Goal: Task Accomplishment & Management: Manage account settings

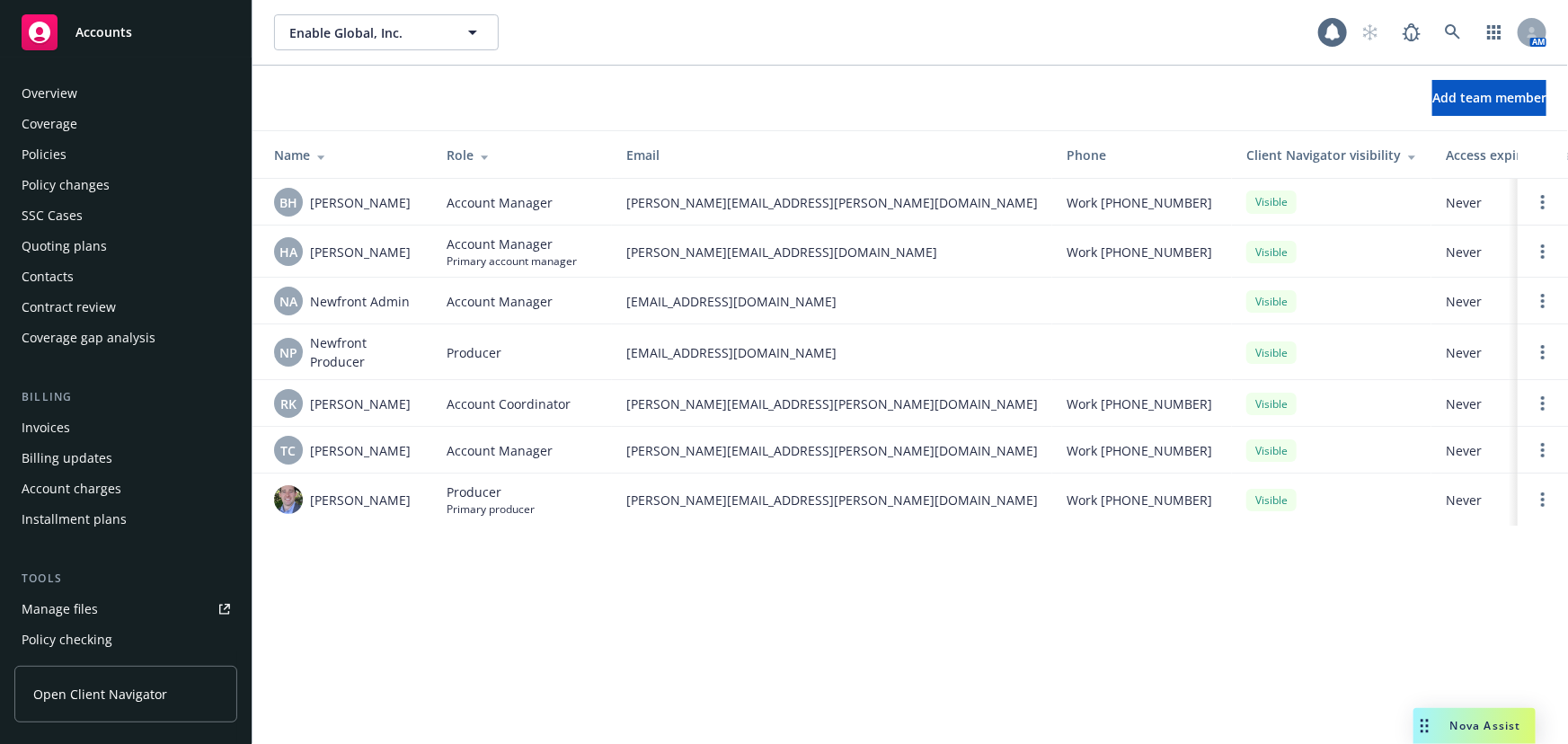
scroll to position [457, 0]
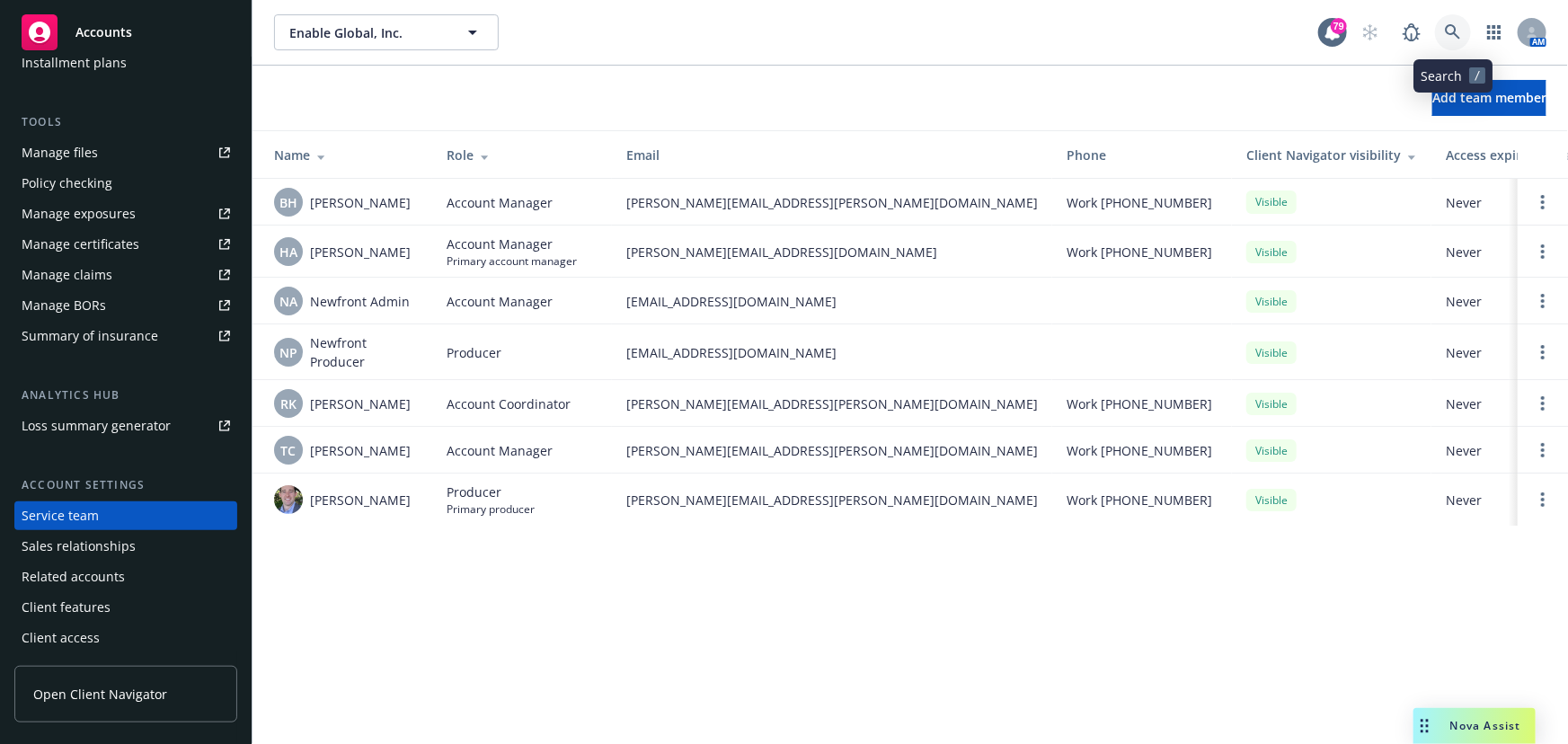
click at [1453, 32] on icon at bounding box center [1453, 33] width 16 height 16
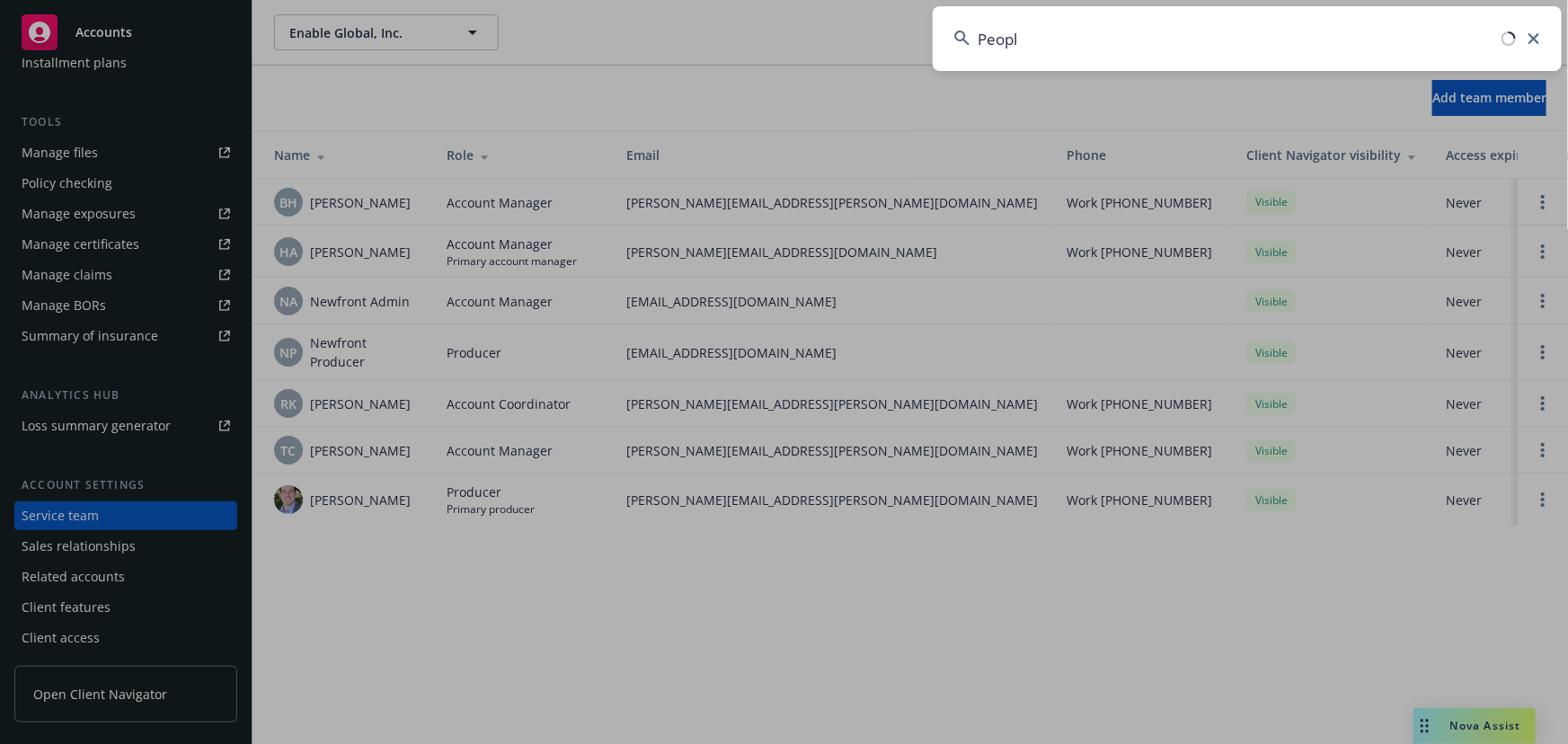
type input "People"
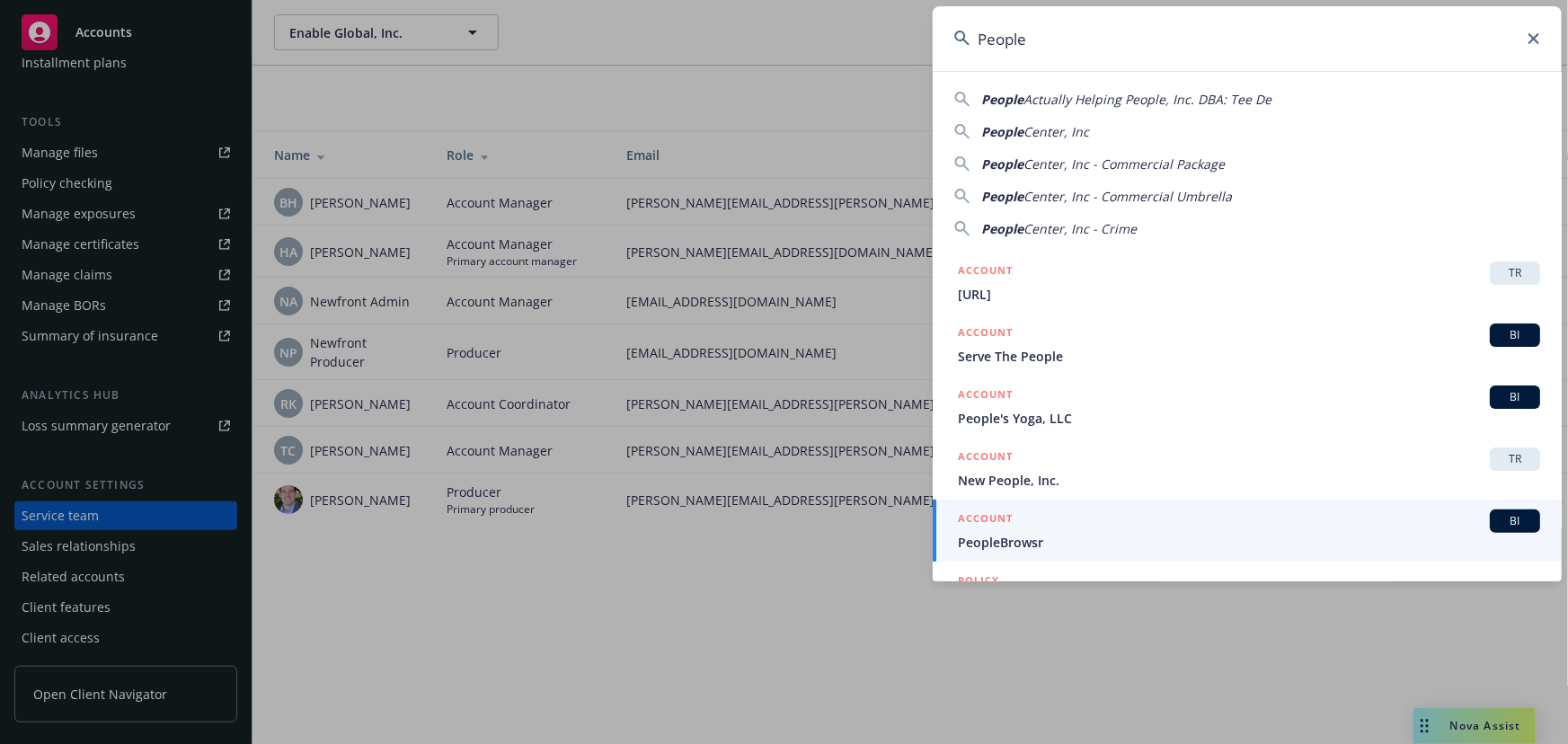
scroll to position [0, 0]
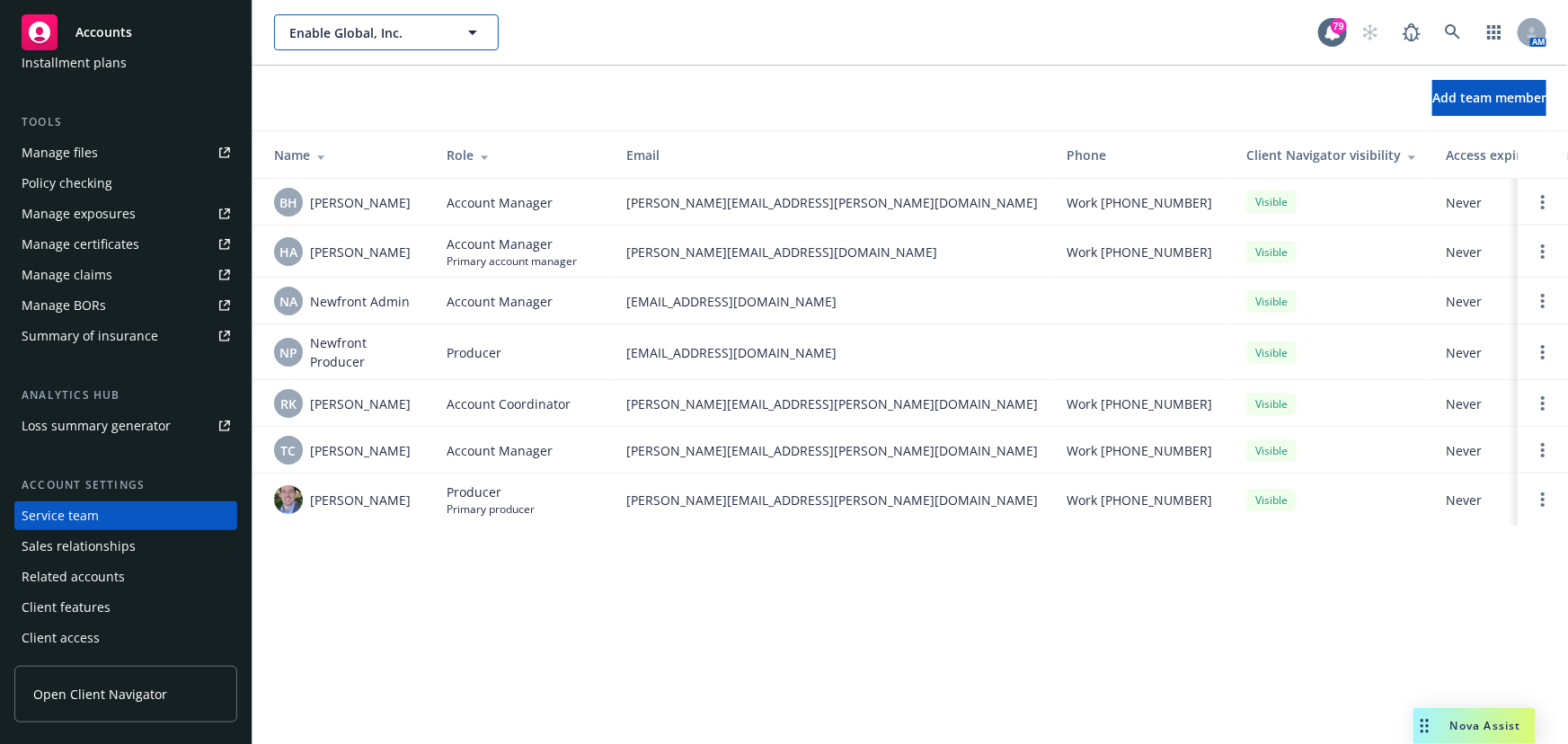
click at [467, 35] on icon "button" at bounding box center [472, 33] width 22 height 22
click at [467, 35] on div at bounding box center [387, 33] width 225 height 36
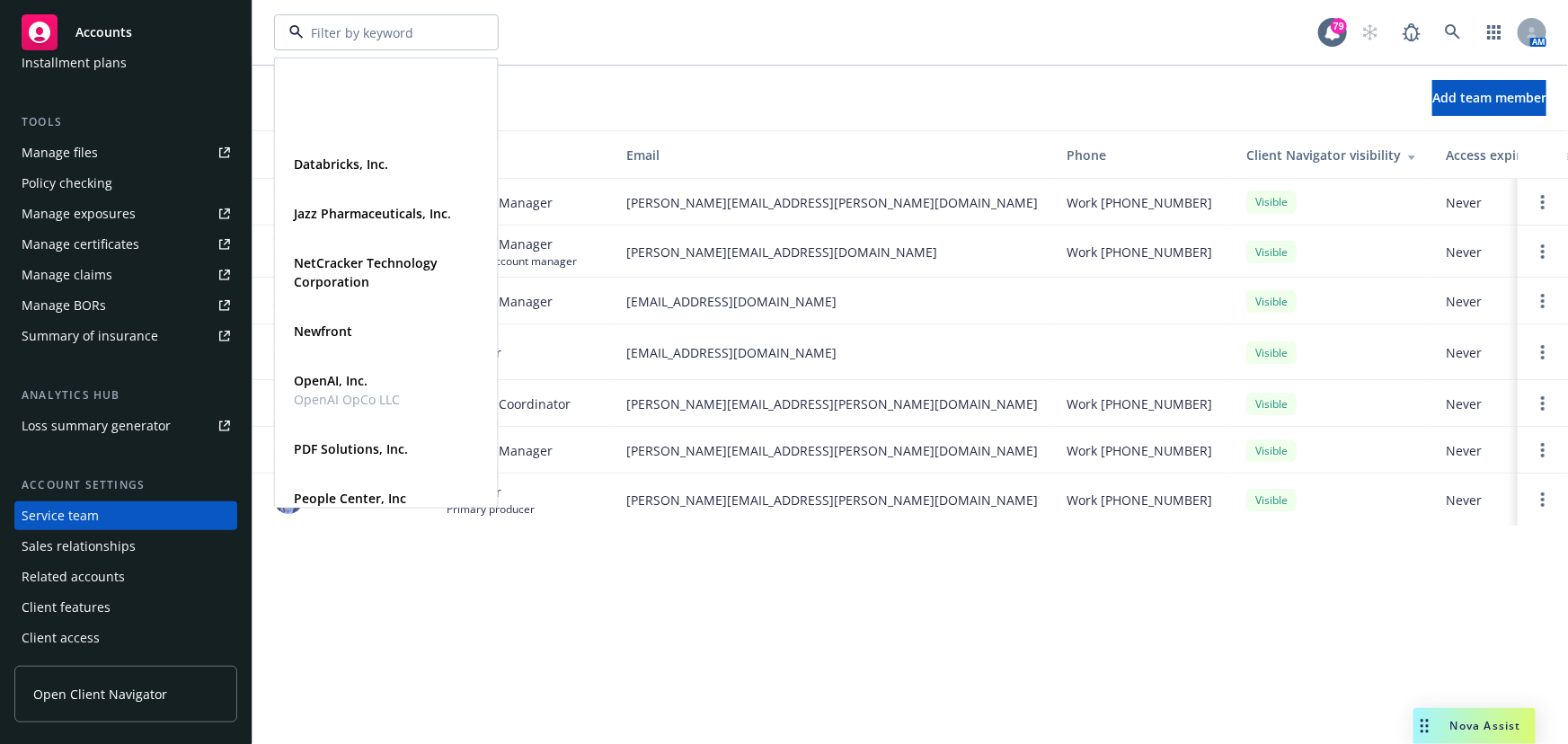
scroll to position [490, 0]
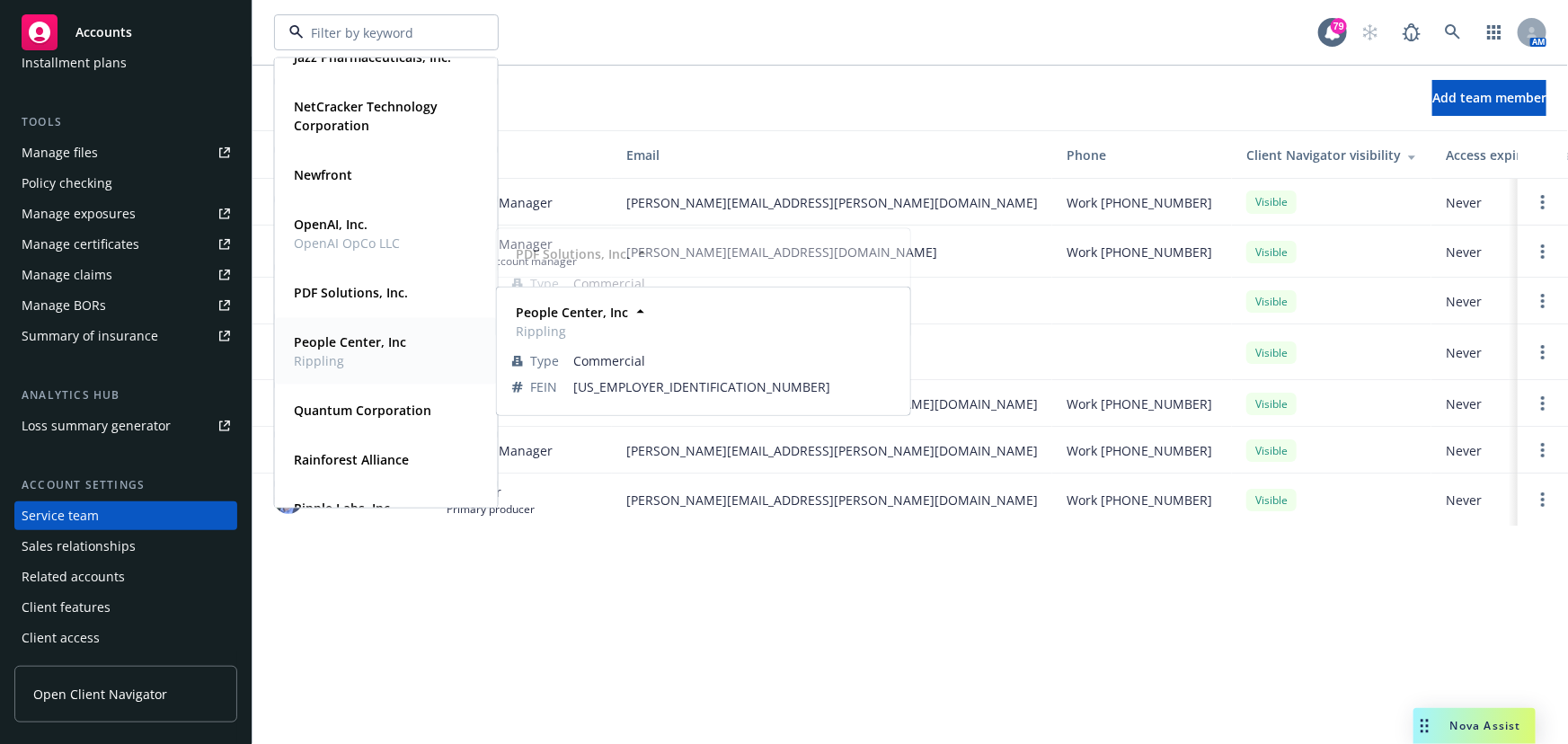
click at [357, 344] on strong "People Center, Inc" at bounding box center [350, 341] width 112 height 17
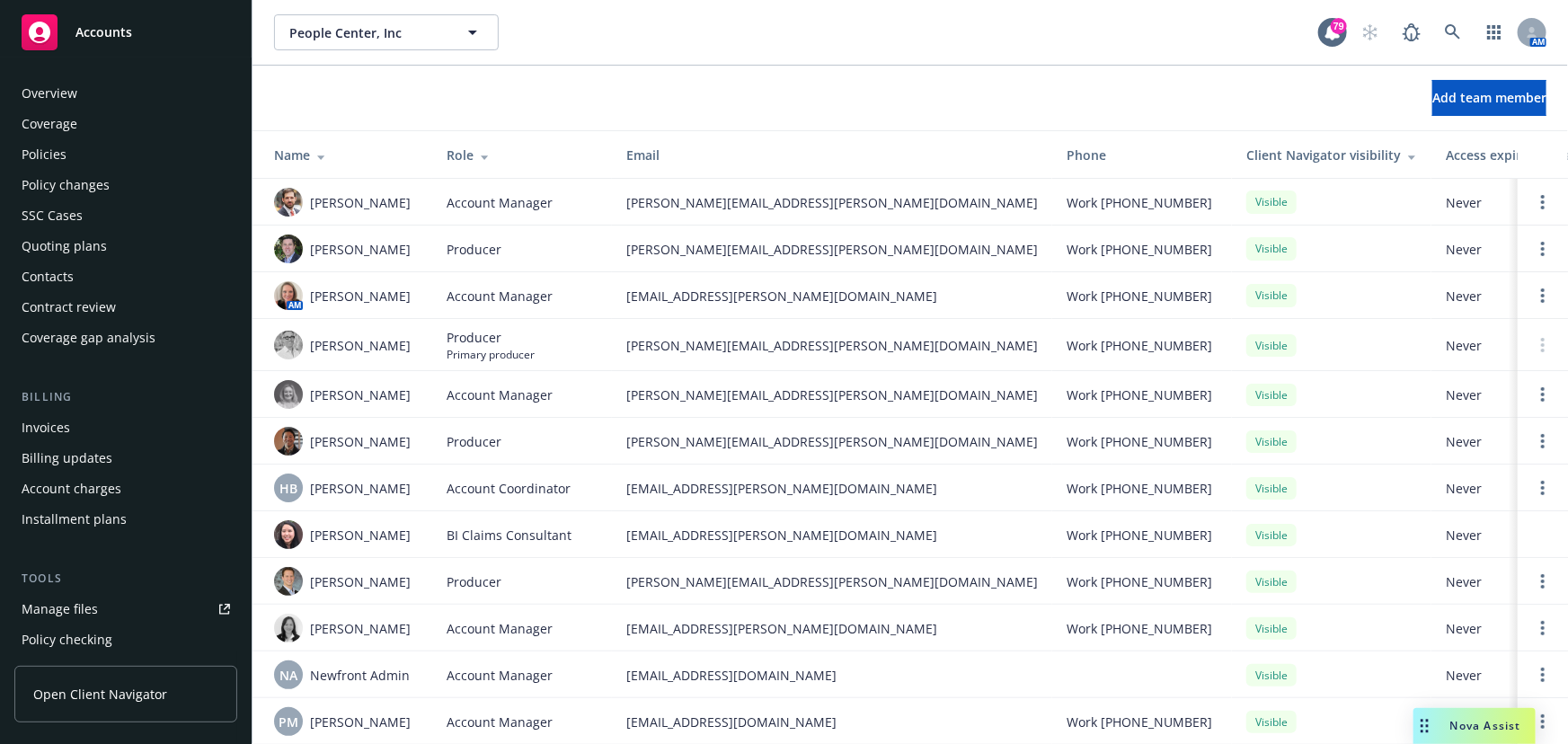
click at [72, 150] on div "Policies" at bounding box center [125, 154] width 208 height 29
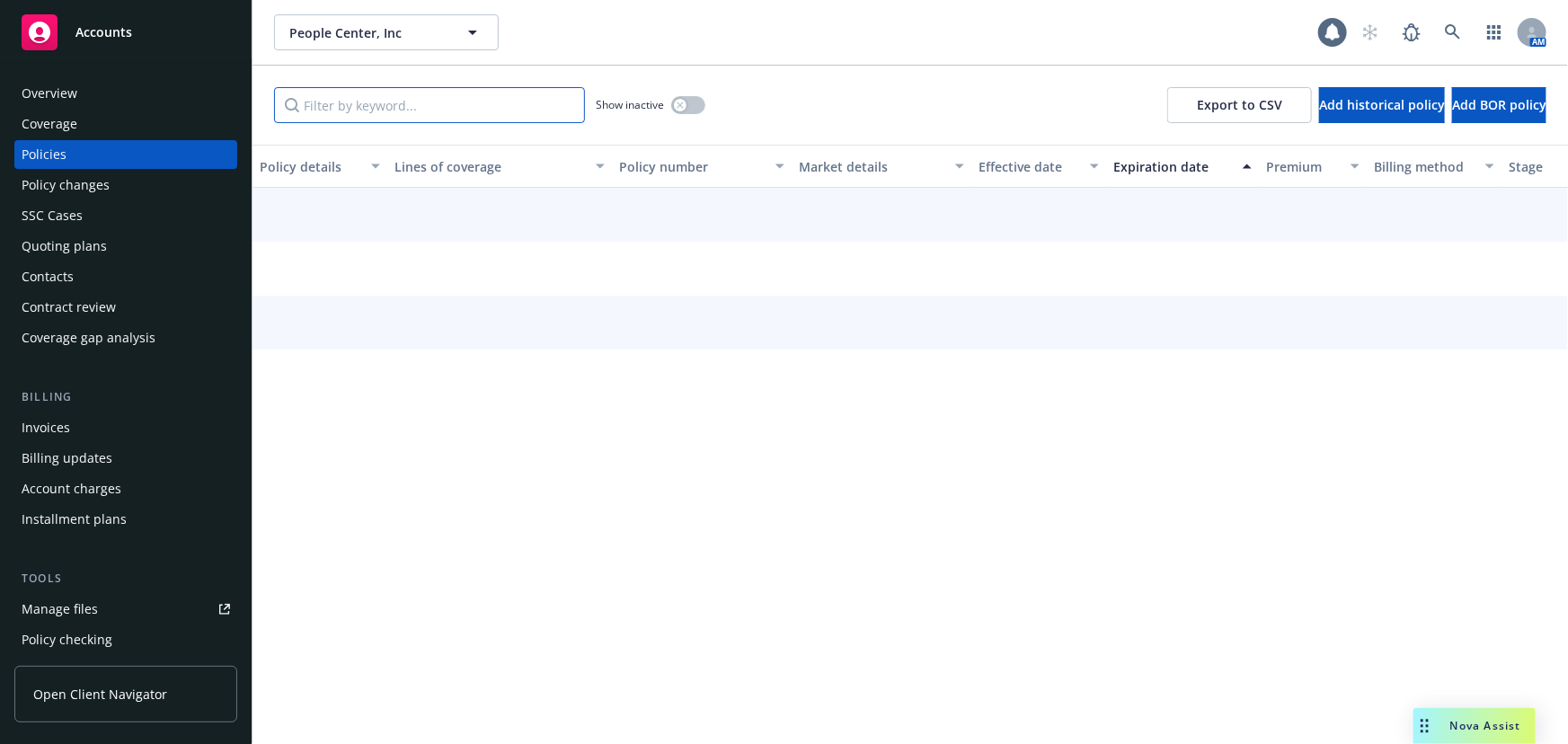
click at [356, 108] on input "Filter by keyword..." at bounding box center [429, 105] width 311 height 36
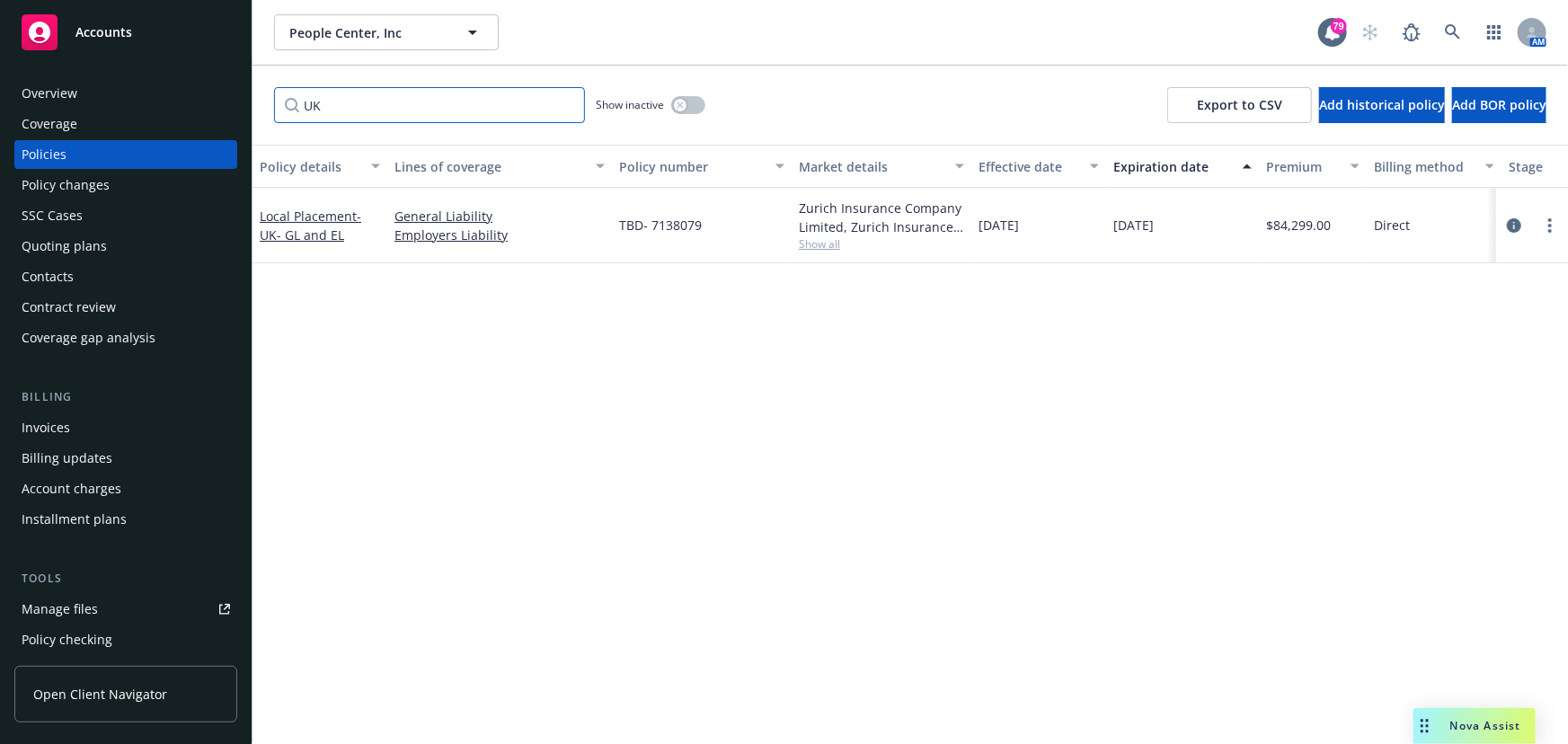
type input "UK"
click at [316, 228] on span "- UK- GL and EL" at bounding box center [310, 225] width 102 height 36
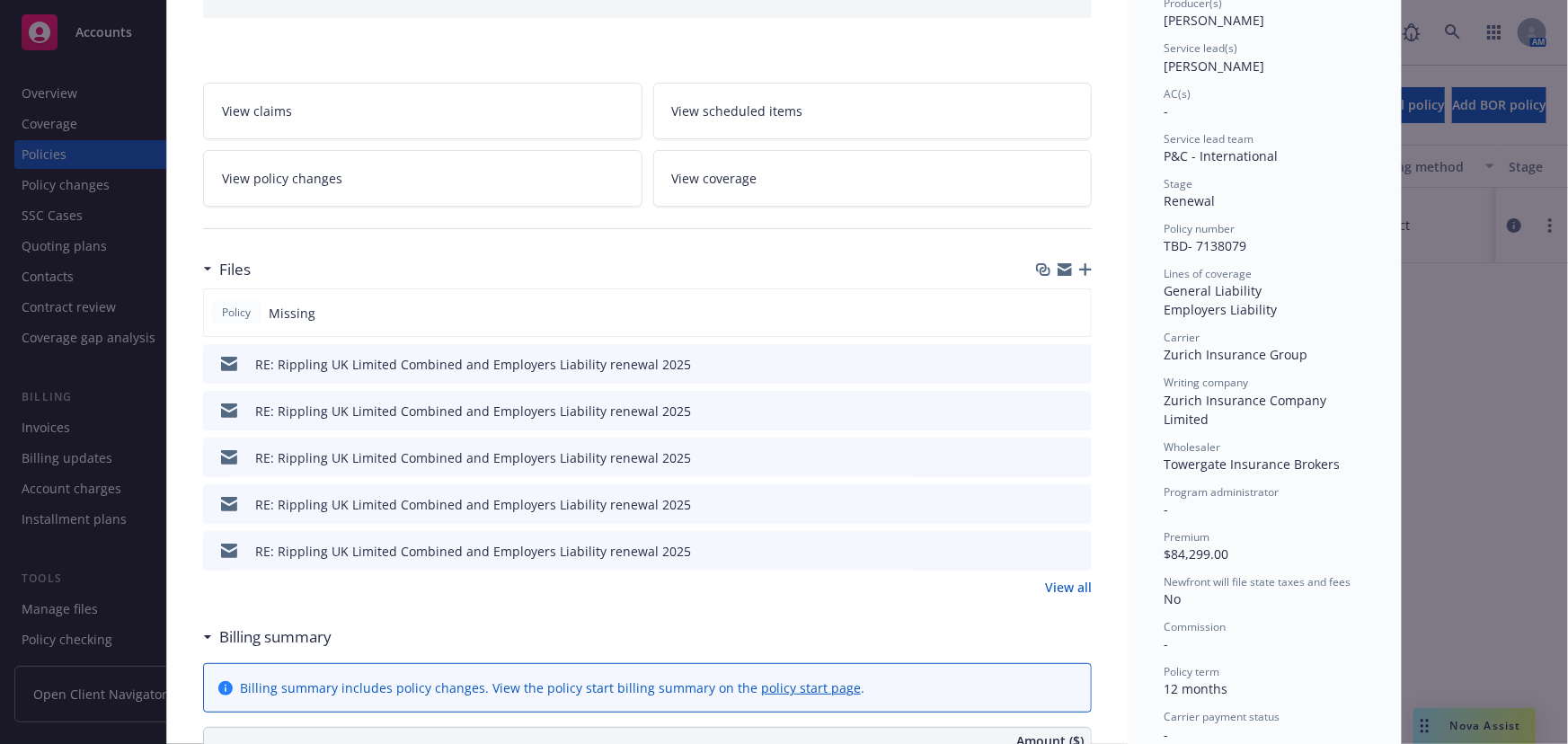
scroll to position [245, 0]
click at [1079, 266] on icon "button" at bounding box center [1085, 266] width 13 height 13
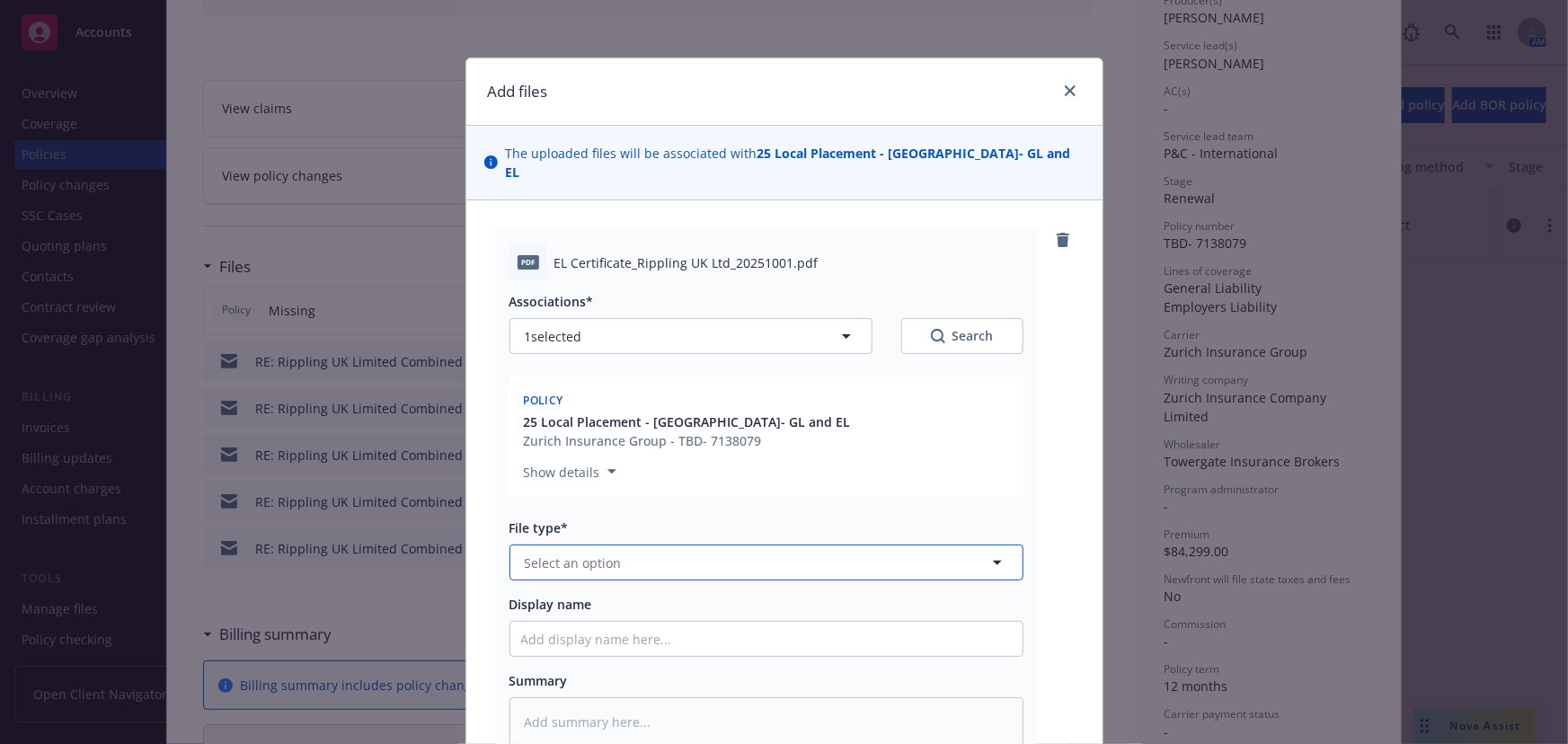
click at [556, 545] on button "Select an option" at bounding box center [766, 562] width 514 height 36
type input "Cert"
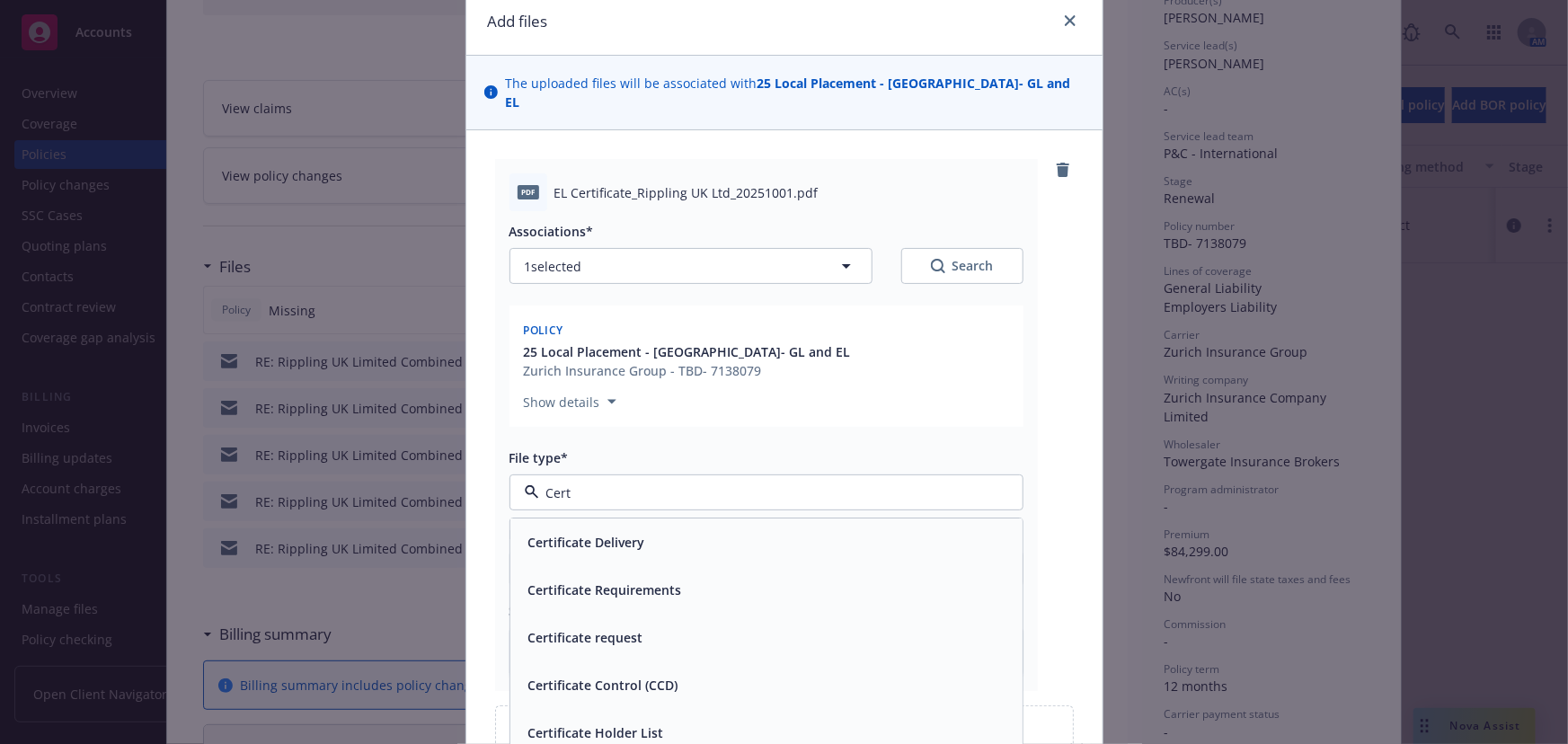
scroll to position [163, 0]
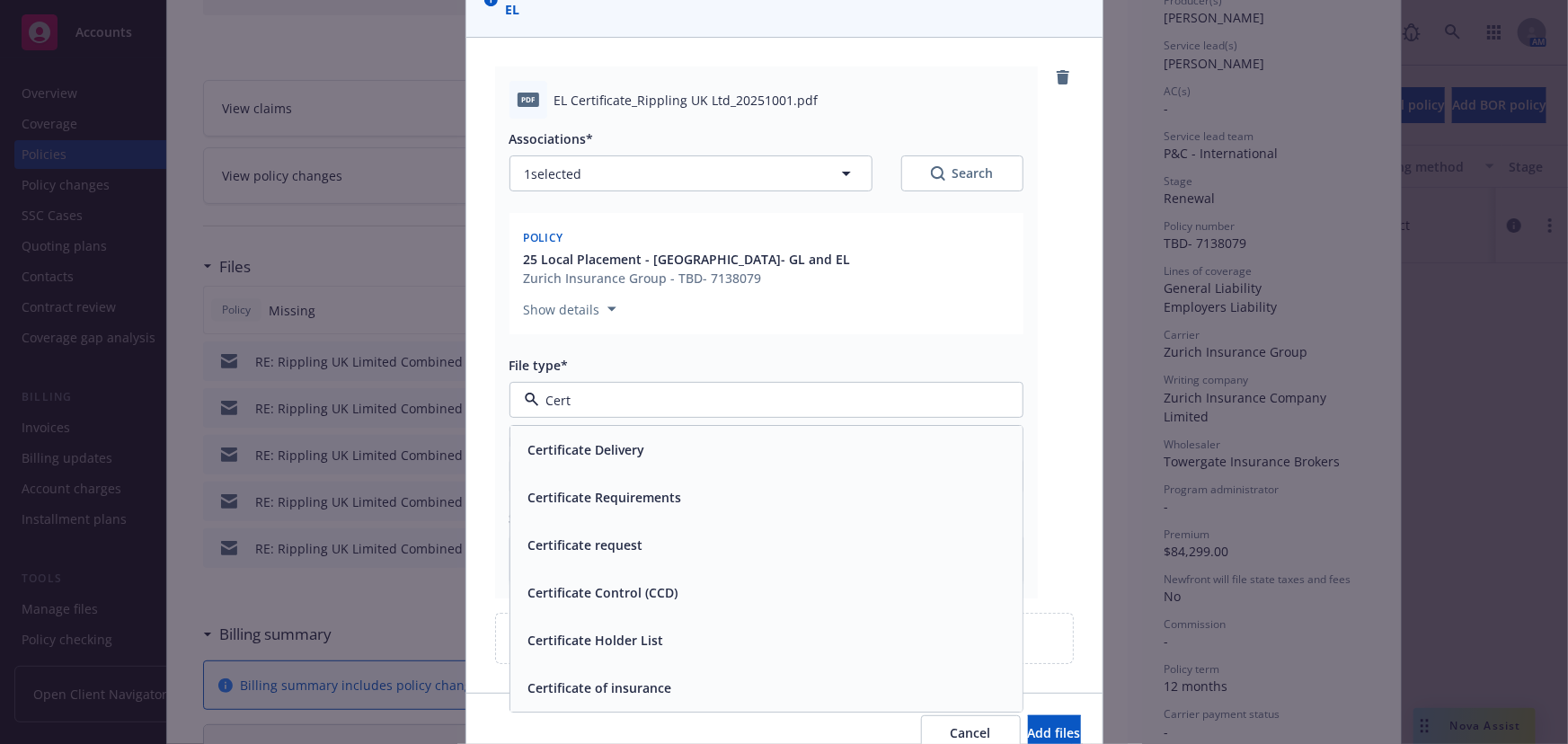
click at [584, 676] on div "Certificate of insurance" at bounding box center [598, 689] width 155 height 26
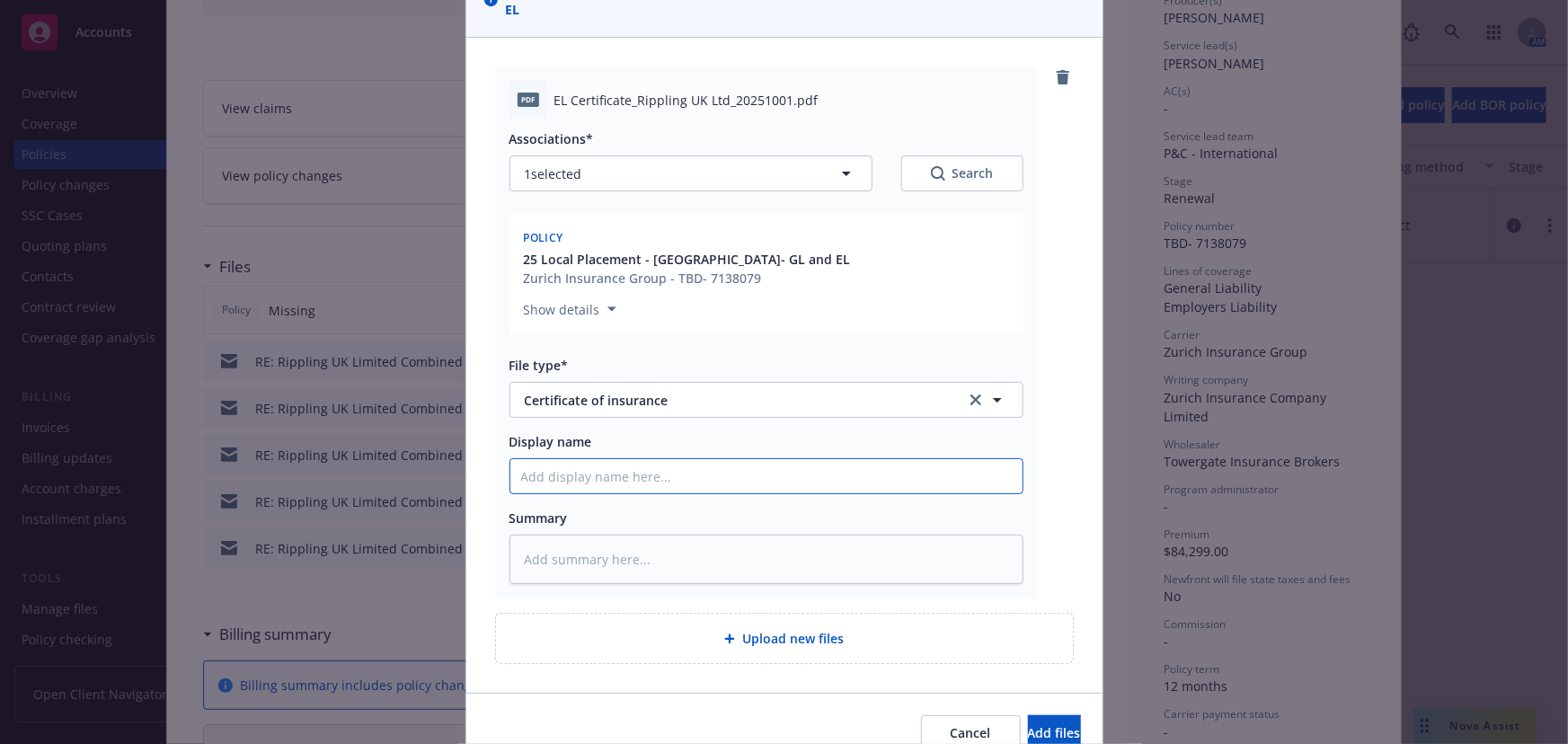
click at [546, 465] on input "Display name" at bounding box center [765, 477] width 512 height 35
type textarea "x"
type input "U"
type textarea "x"
type input "UK"
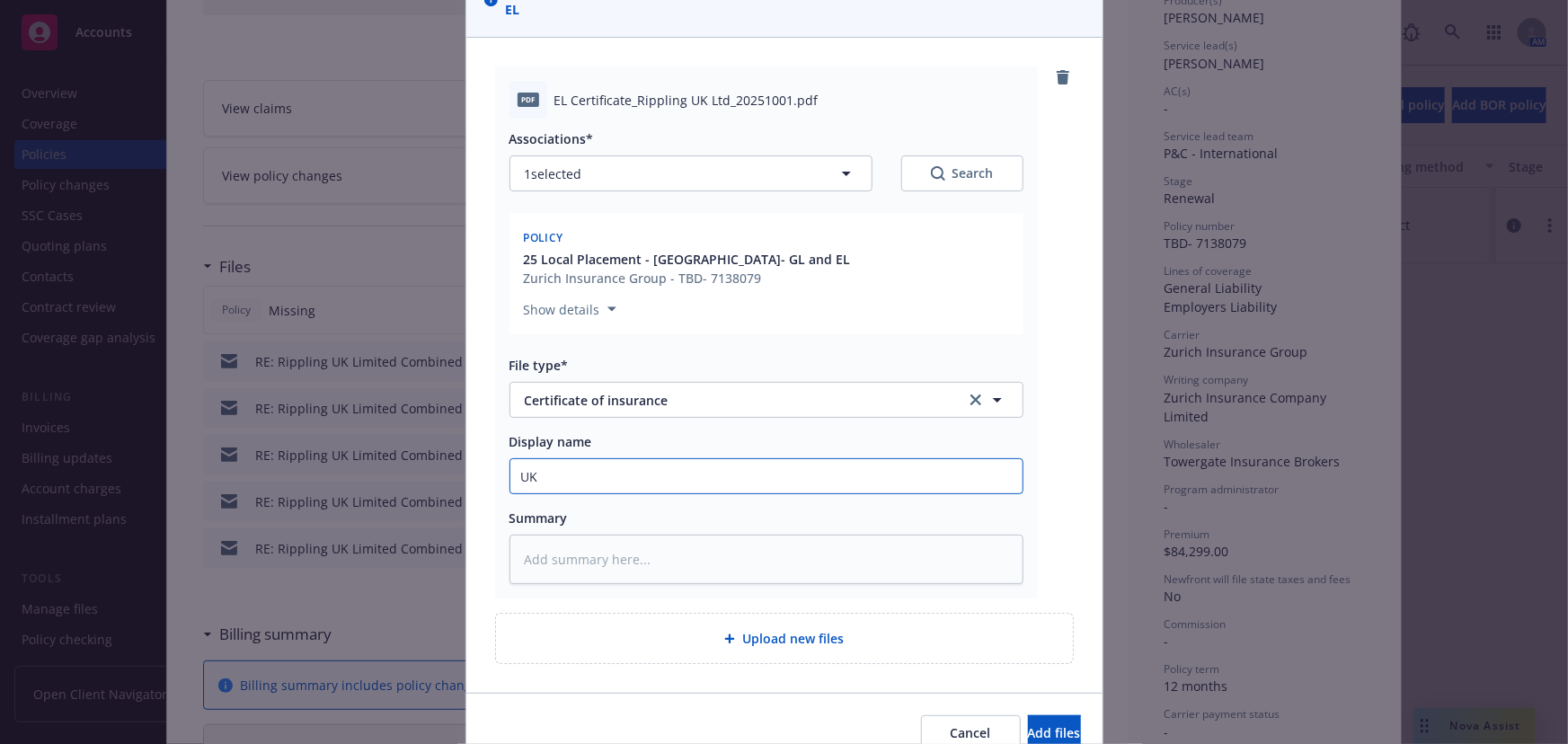
type textarea "x"
type input "UK0"
type textarea "x"
type input "UK0"
type textarea "x"
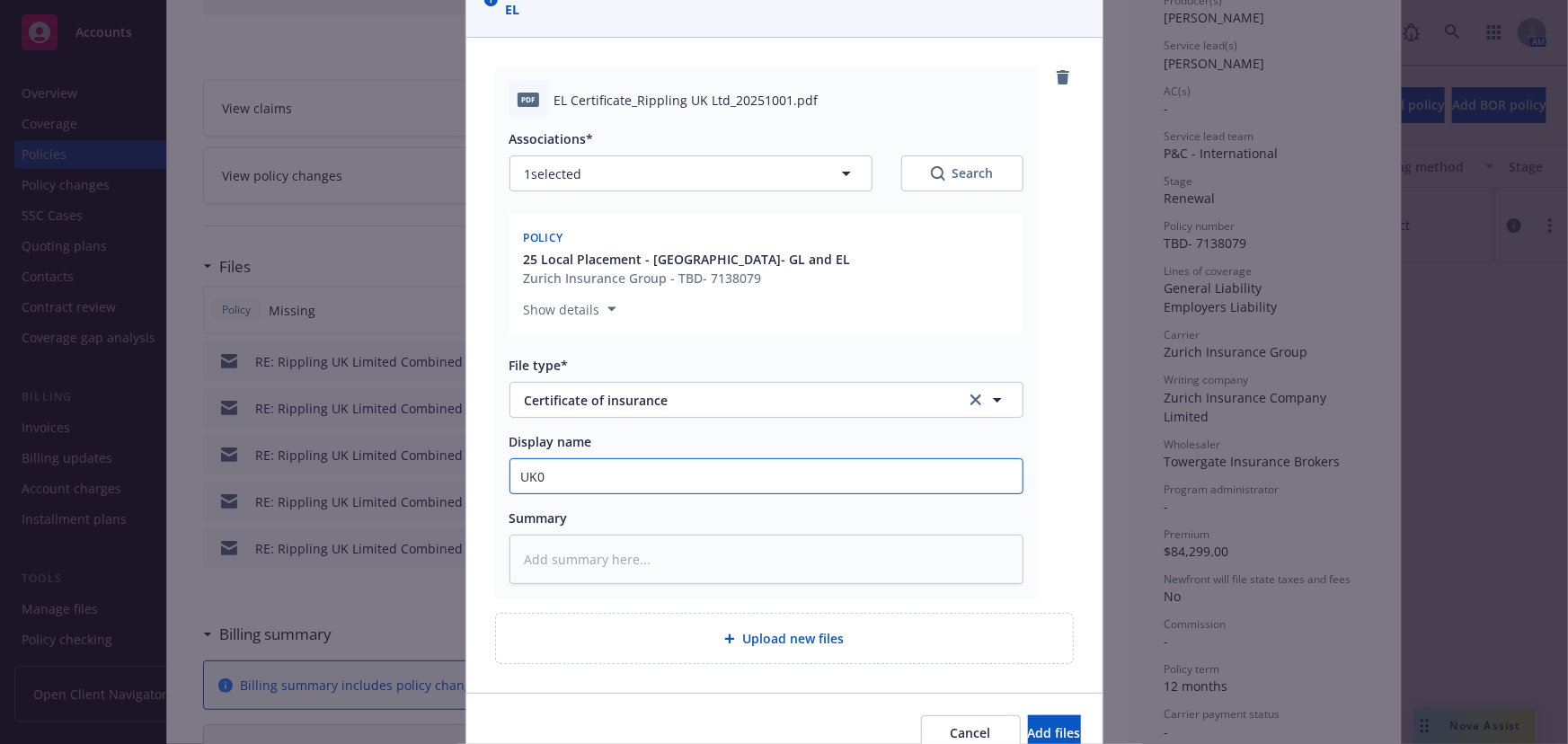
type input "UK0 R"
type textarea "x"
type input "UK0 RI"
type textarea "x"
type input "UK0 R"
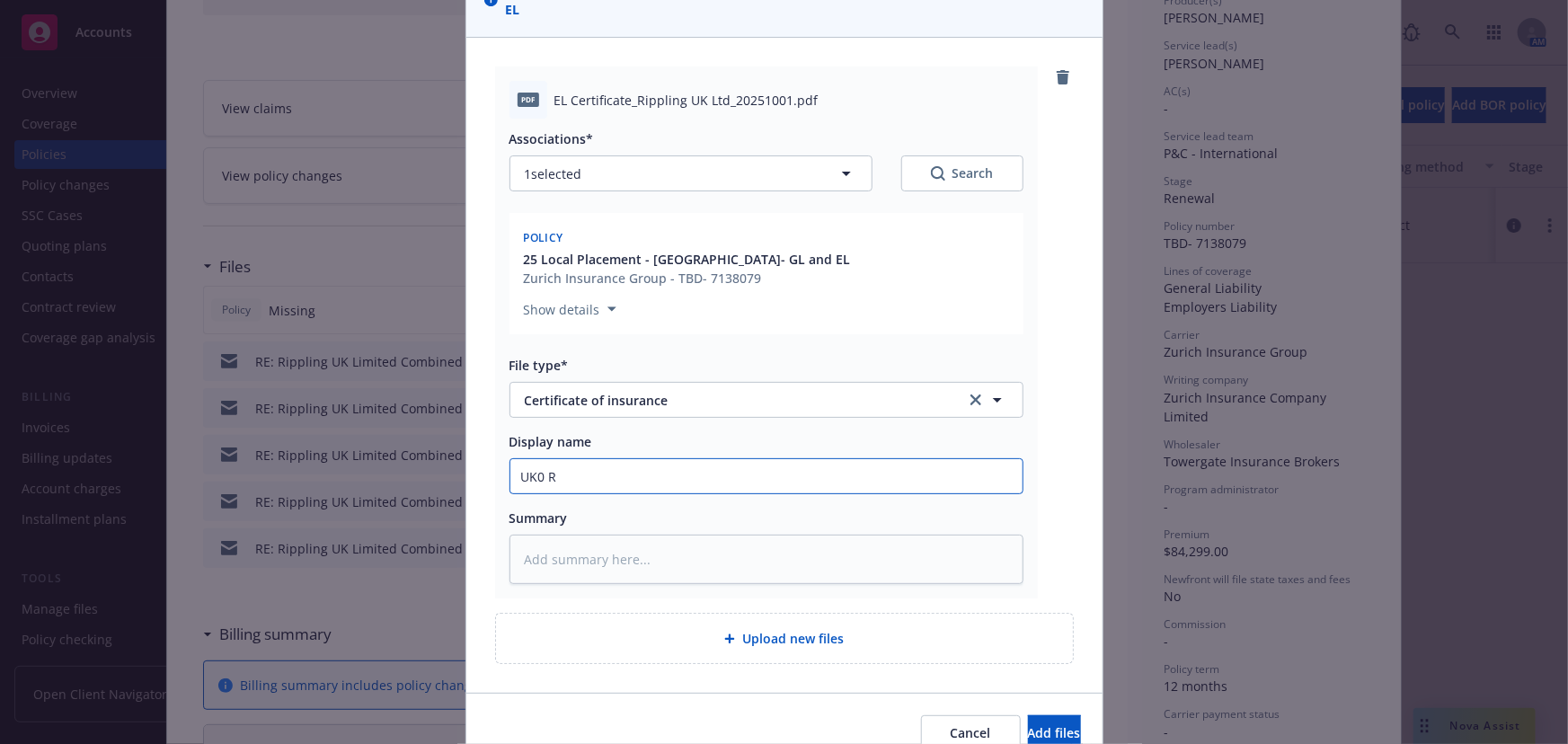
type textarea "x"
type input "UK0"
type textarea "x"
type input "UK0"
type textarea "x"
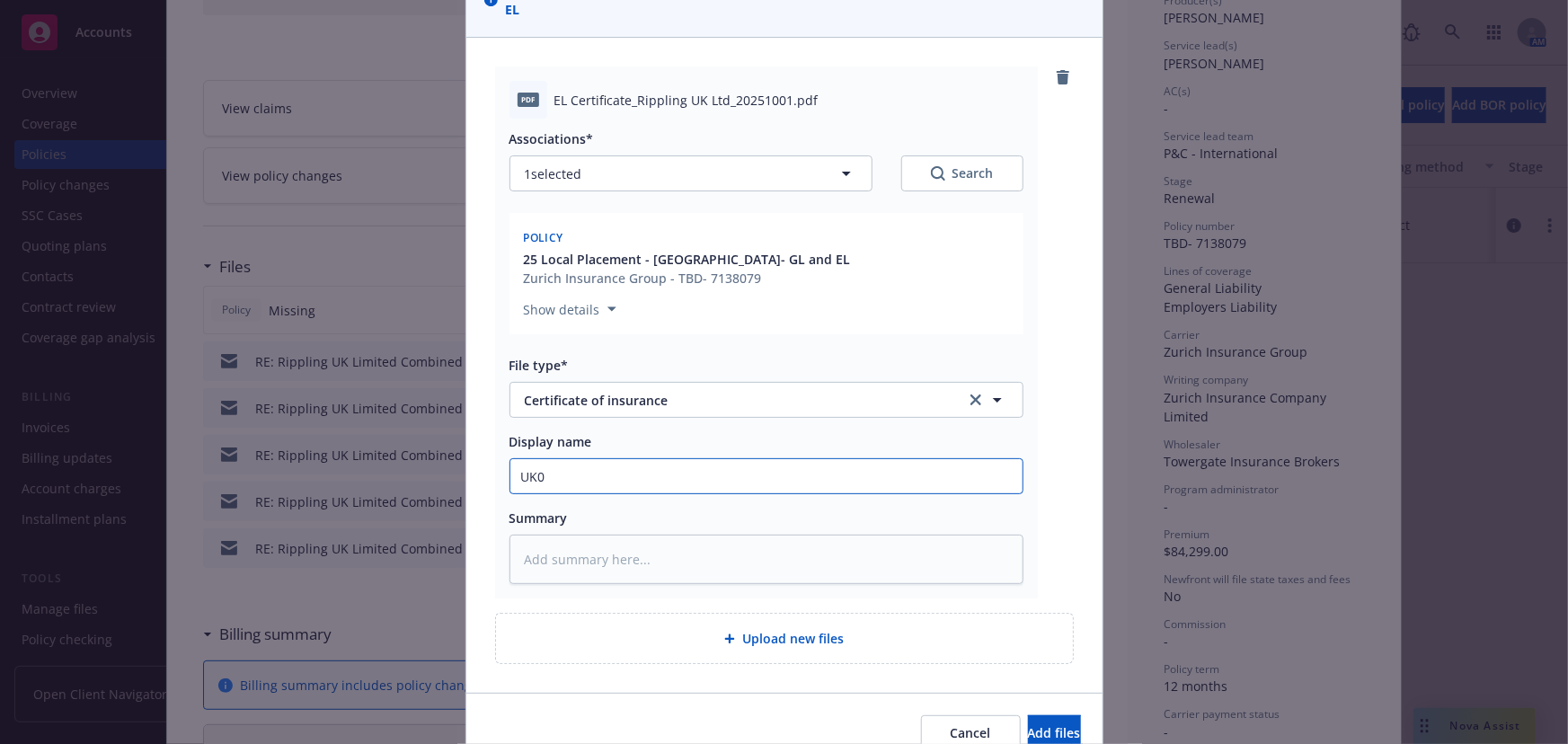
type input "UK"
type textarea "x"
type input "UK-"
type textarea "x"
type input "UK-"
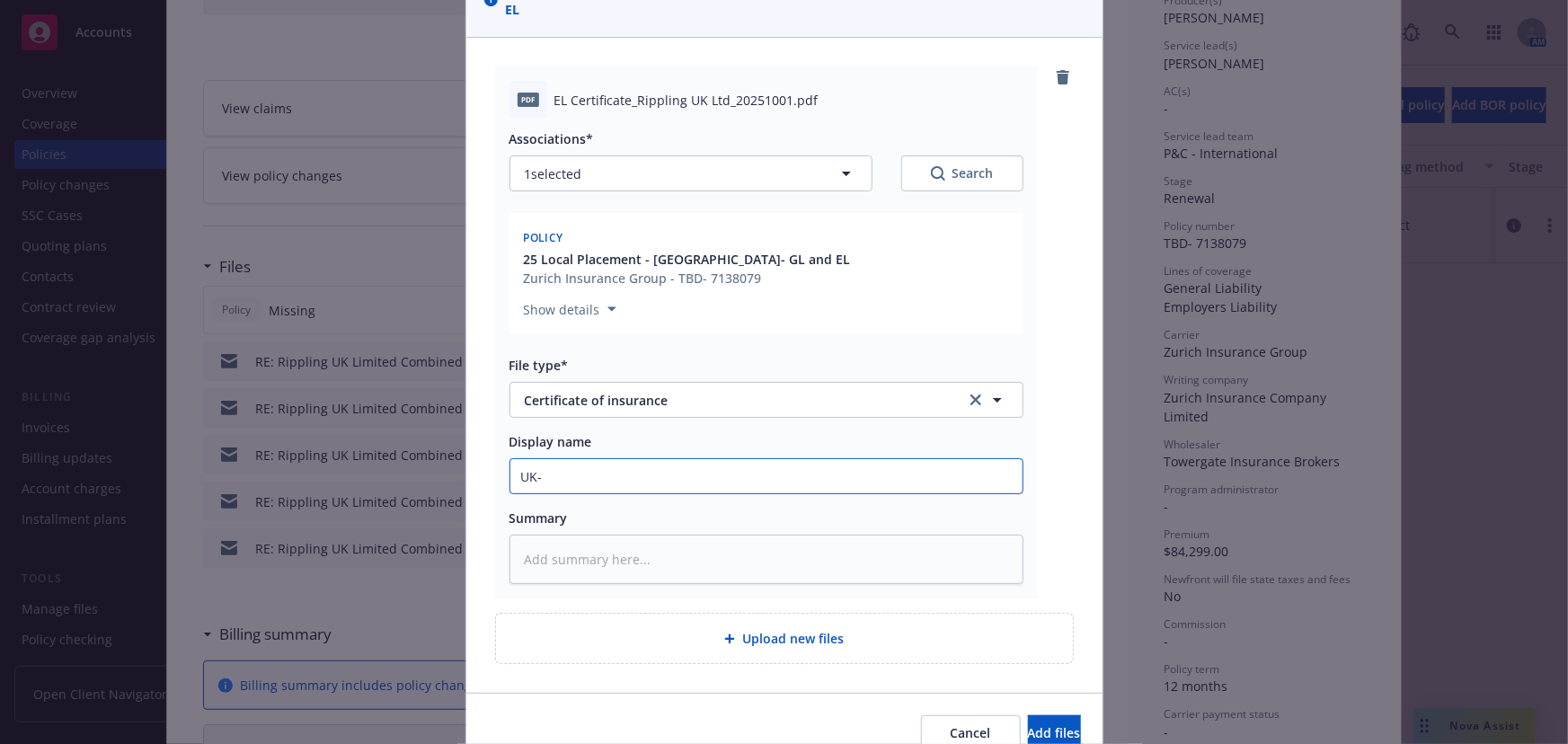
type textarea "x"
type input "UK- R"
type textarea "x"
type input "UK- [GEOGRAPHIC_DATA]"
type textarea "x"
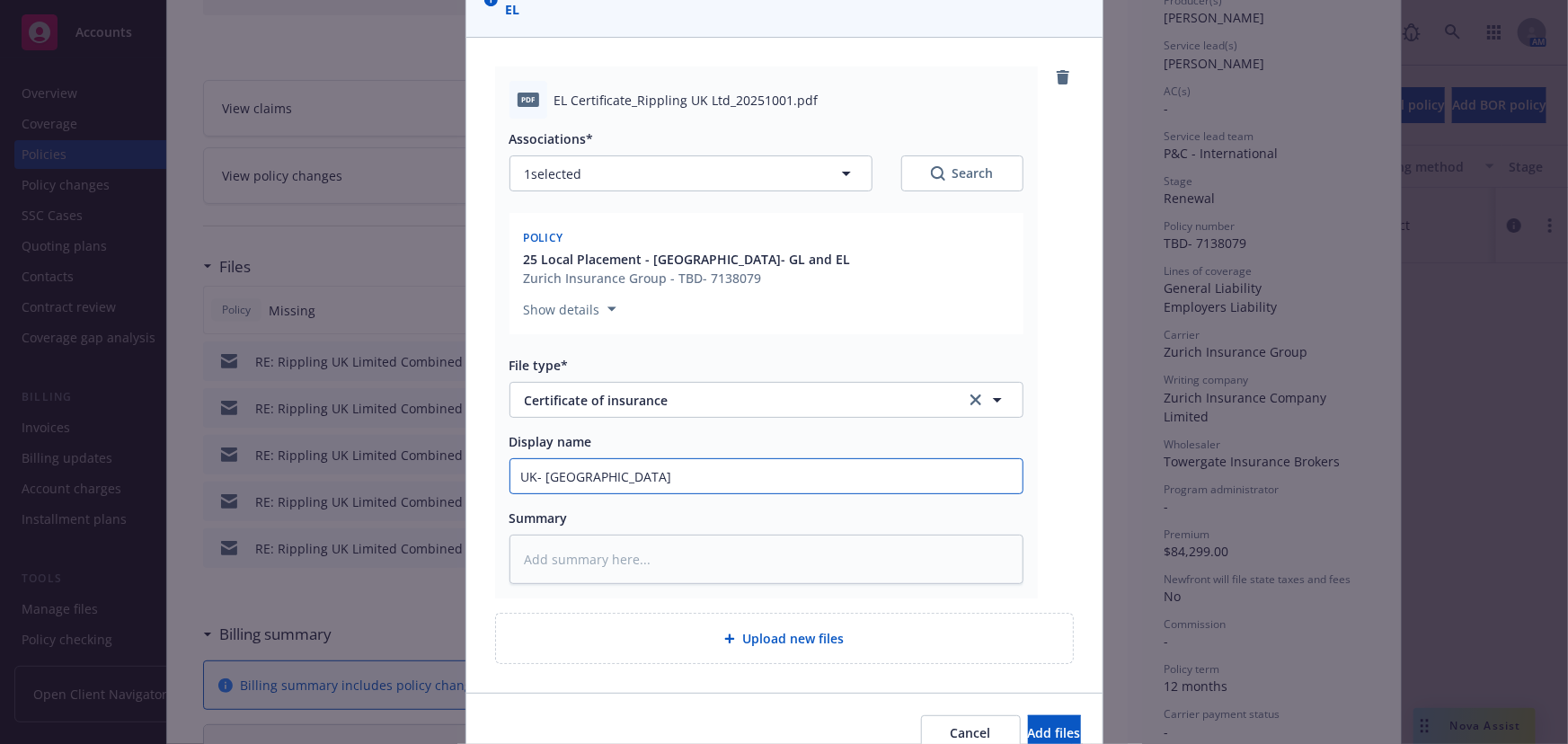
type input "UK- RIp"
type textarea "x"
type input "UK- [PERSON_NAME]"
type textarea "x"
type input "UK- RIppi"
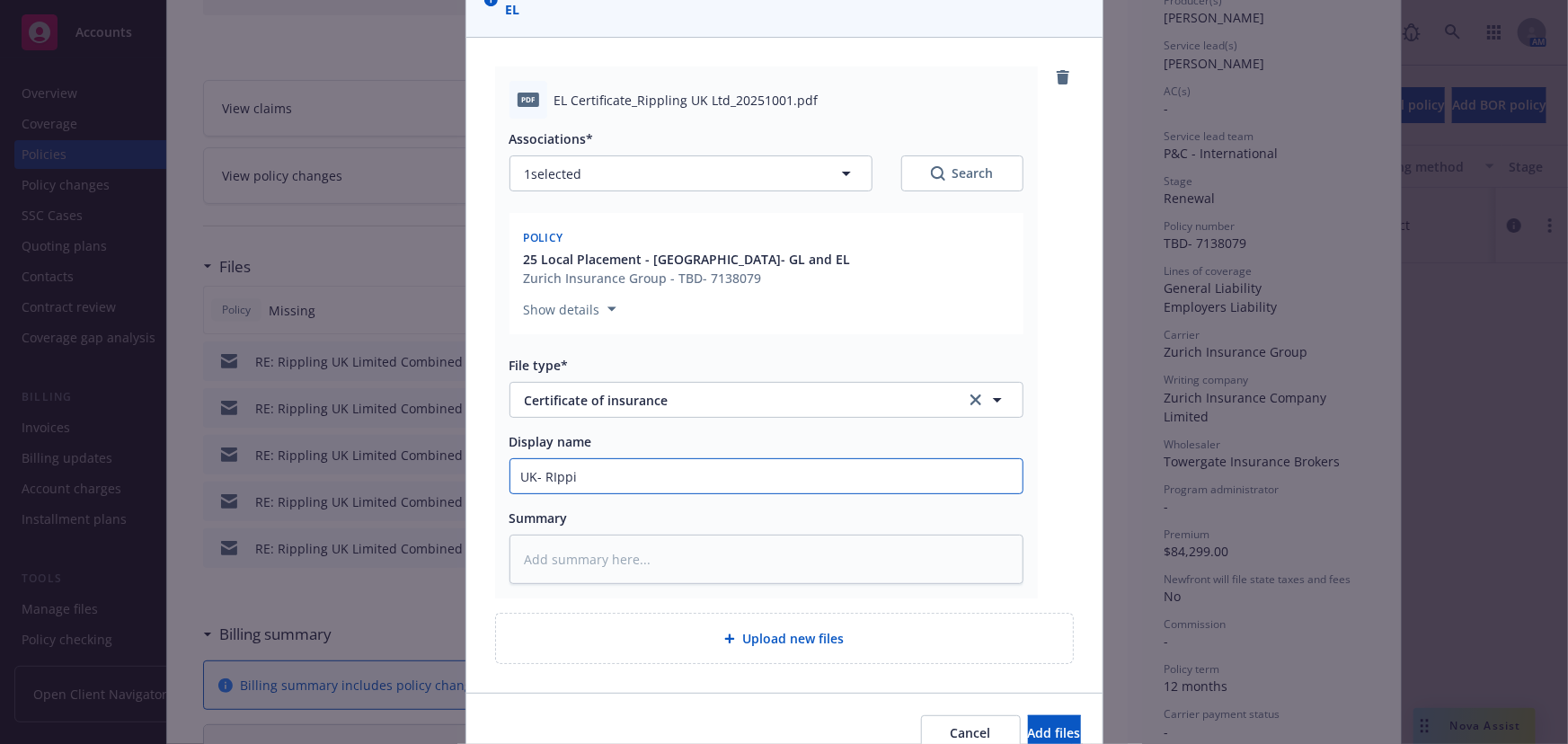
type textarea "x"
type input "UK- [PERSON_NAME]"
type textarea "x"
type input "UK- RIp"
type textarea "x"
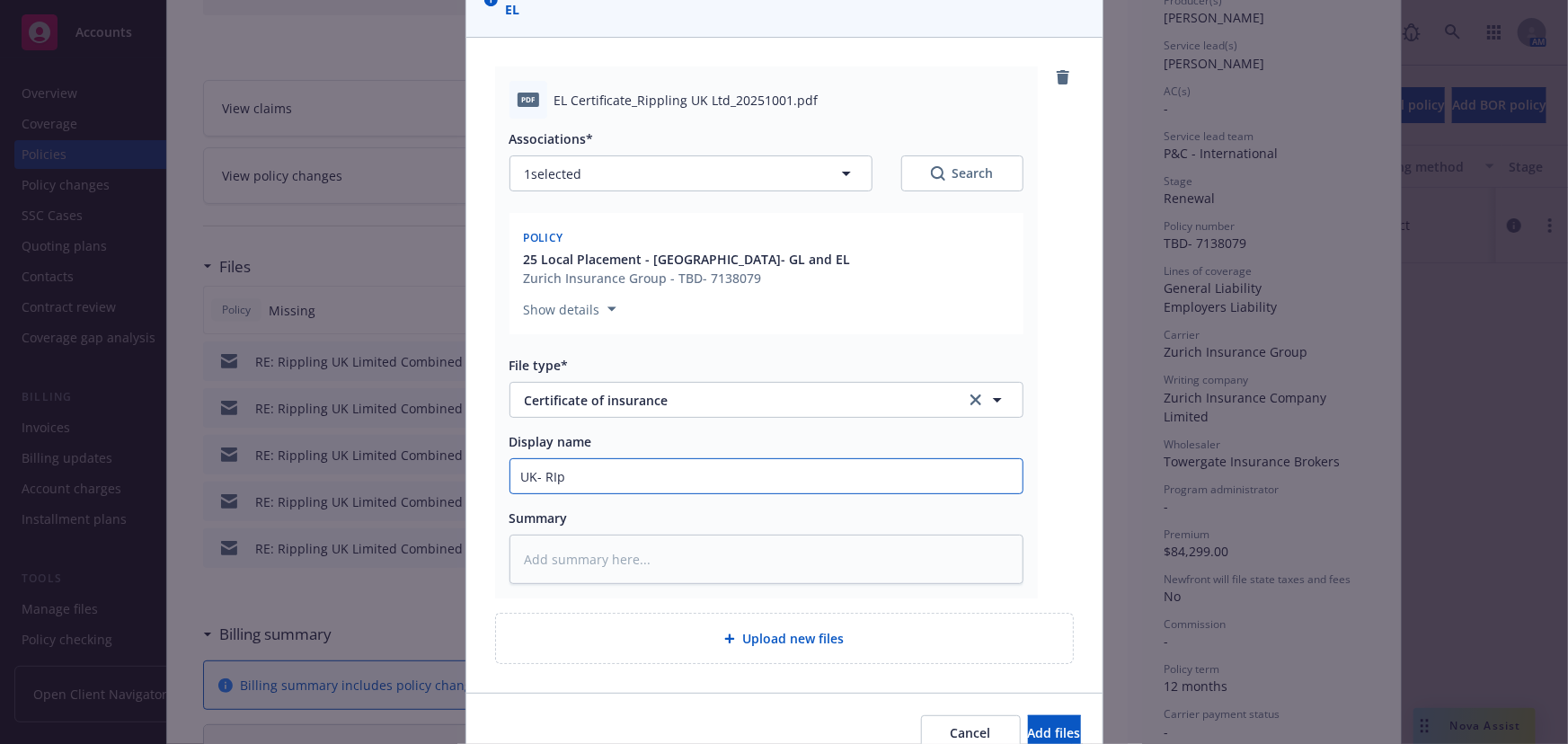
type input "UK- [GEOGRAPHIC_DATA]"
type textarea "x"
type input "UK- R"
type textarea "x"
type input "UK- Ri"
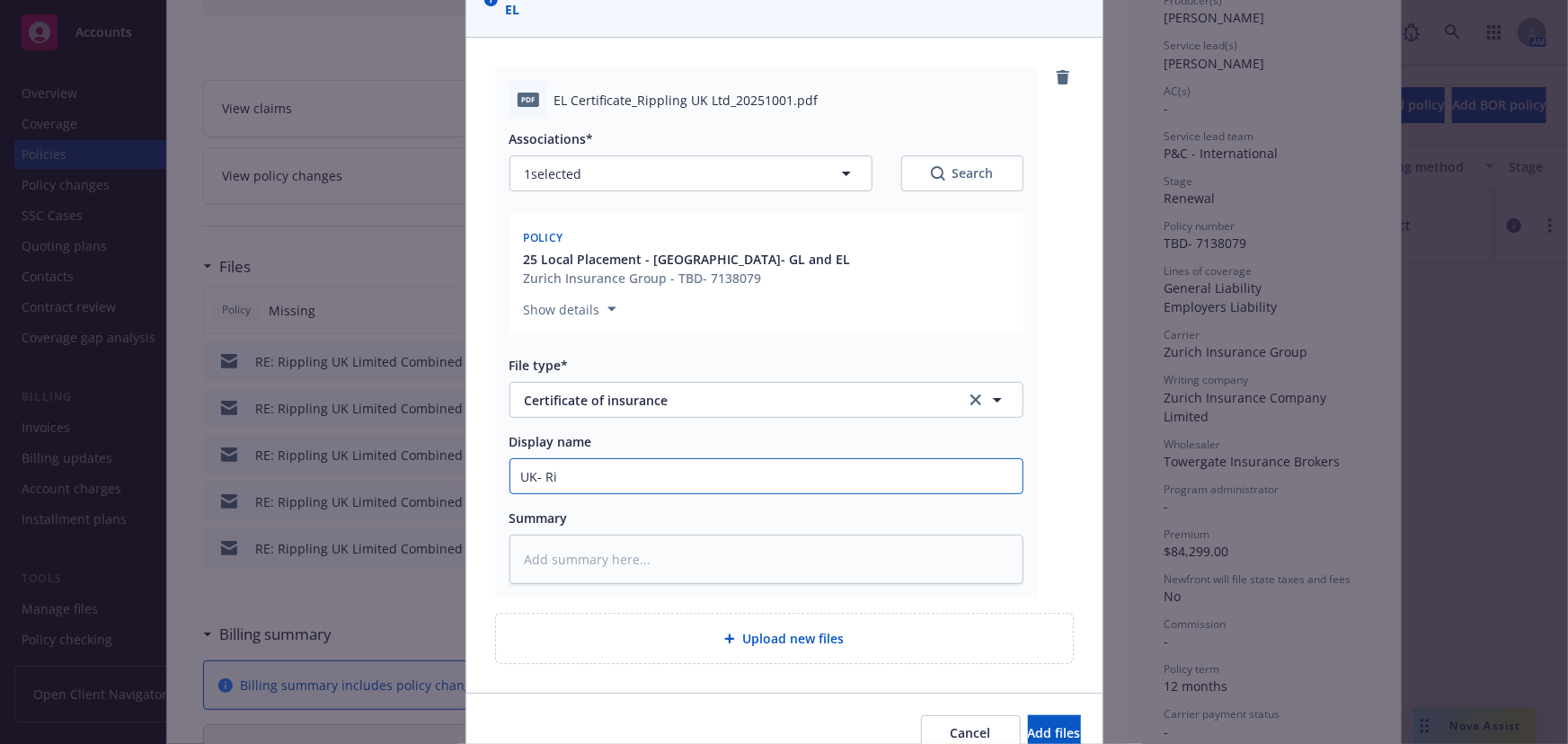
type textarea "x"
type input "UK- Rip"
type textarea "x"
type input "UK- [PERSON_NAME]"
type textarea "x"
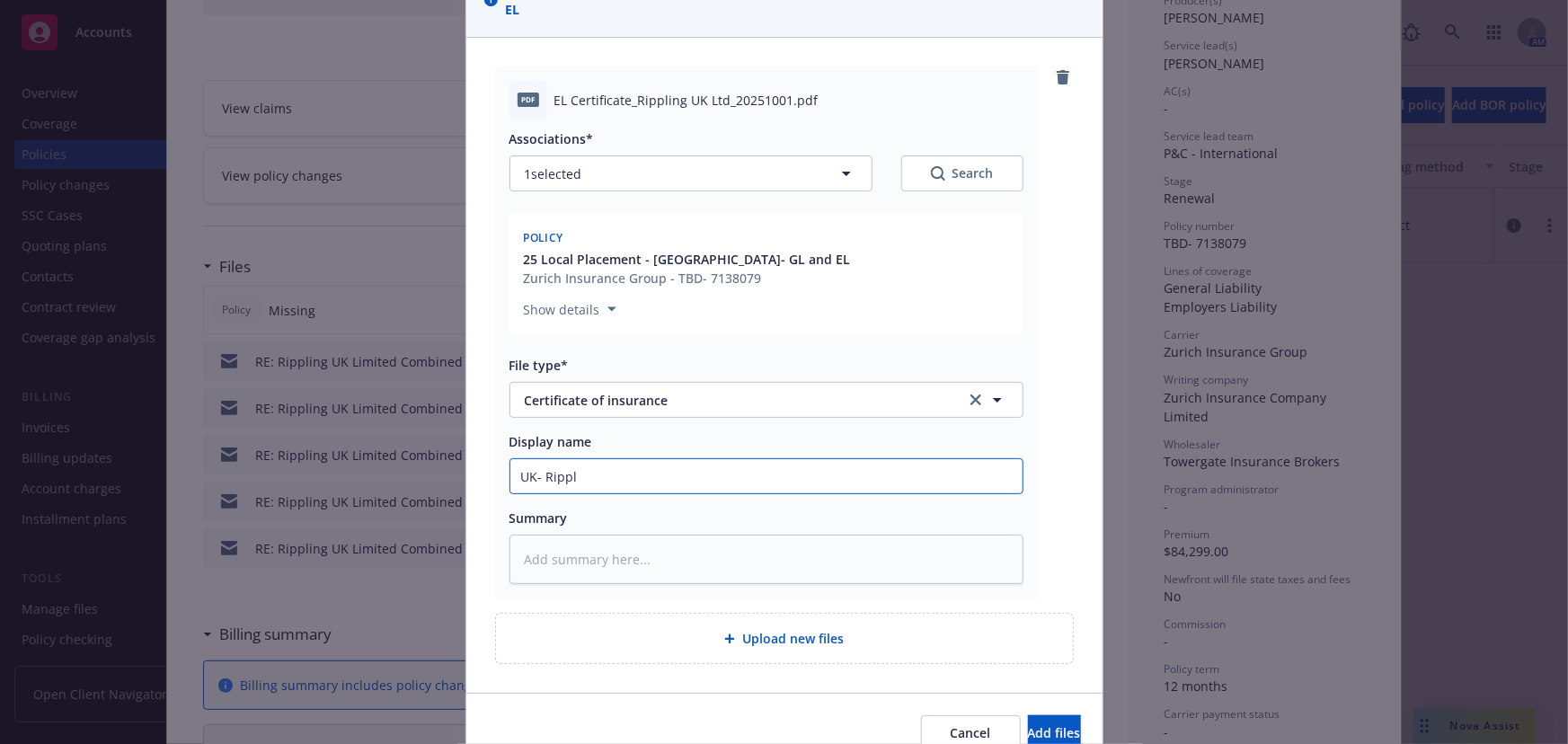
type input "UK- Rippli"
type textarea "x"
type input "UK- Ripplin"
type textarea "x"
type input "UK- Rippling"
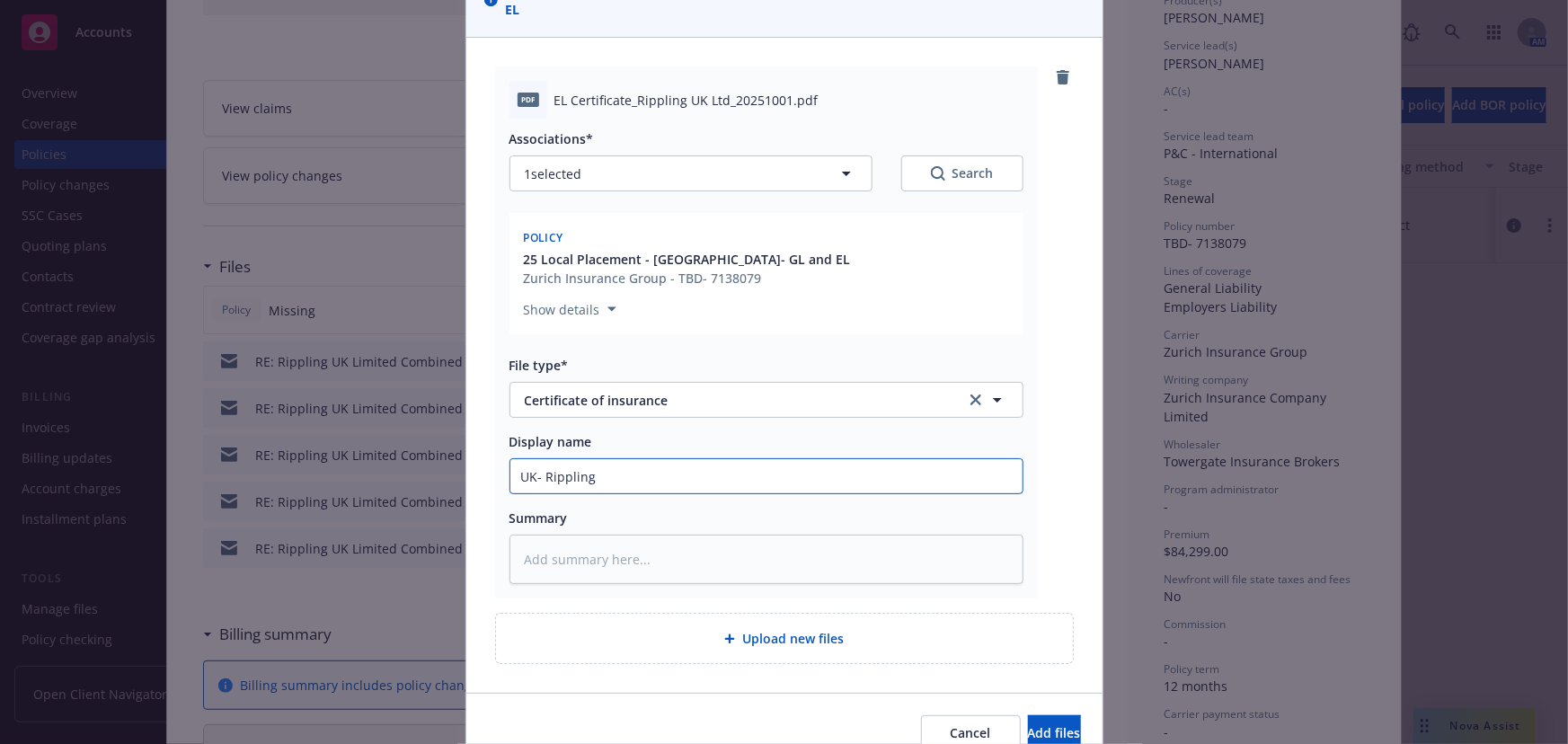
type textarea "x"
type input "UK- Rippling"
type textarea "x"
type input "UK- Rippling U"
type textarea "x"
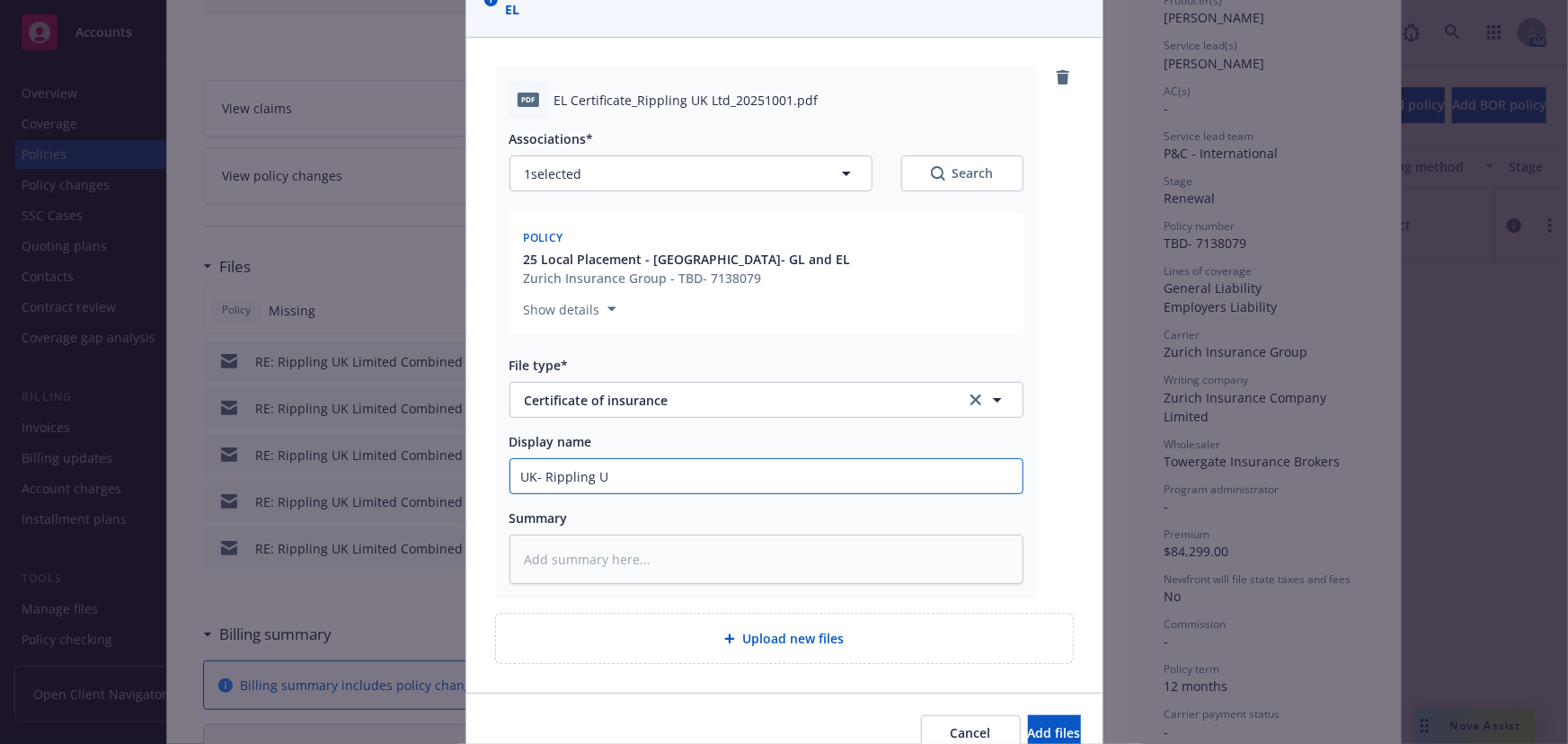
type input "UK- Rippling [GEOGRAPHIC_DATA]"
type textarea "x"
type input "UK- Rippling U"
type textarea "x"
type input "UK- Rippling"
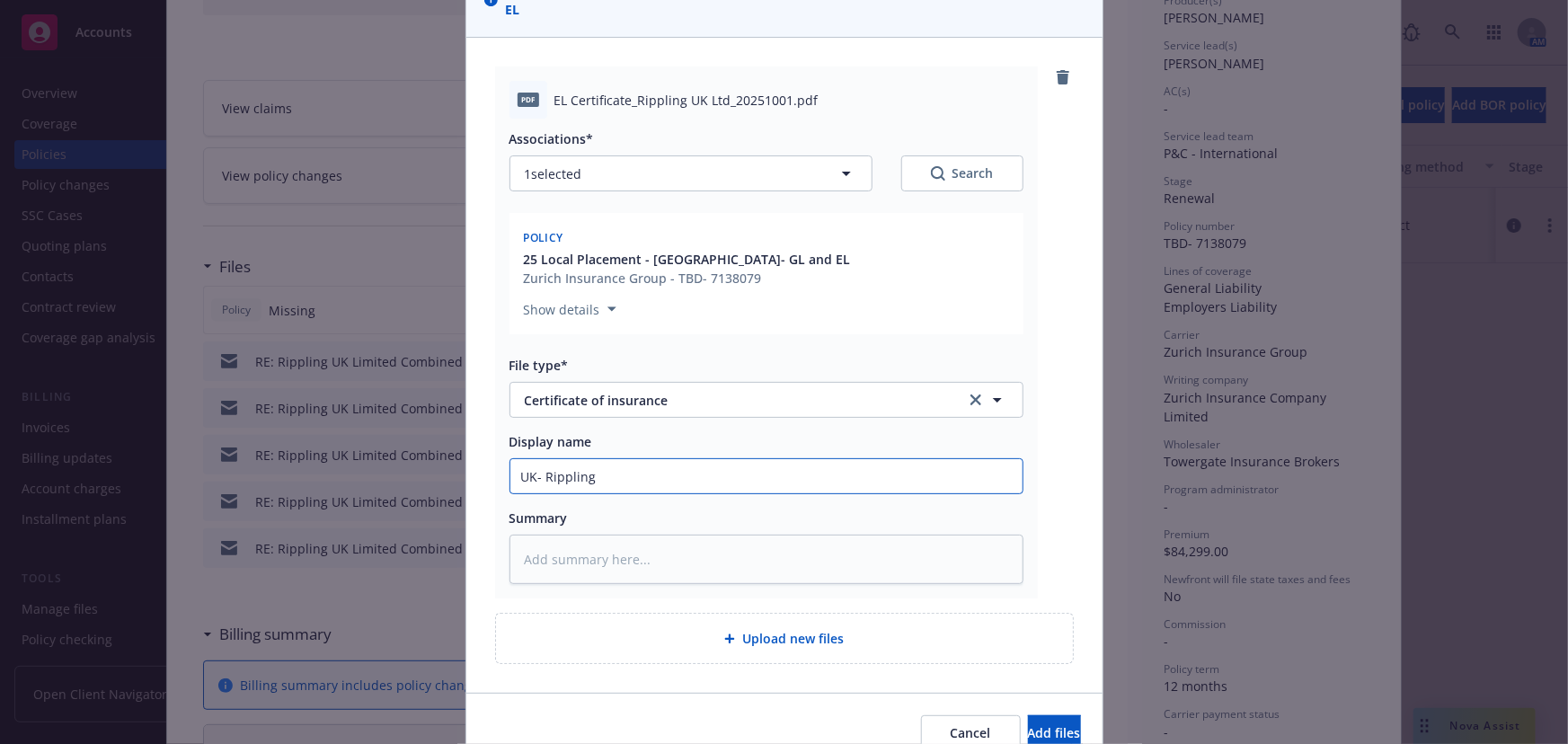
type textarea "x"
type input "UK- Rippling E"
type textarea "x"
type input "UK- Rippling EL"
type textarea "x"
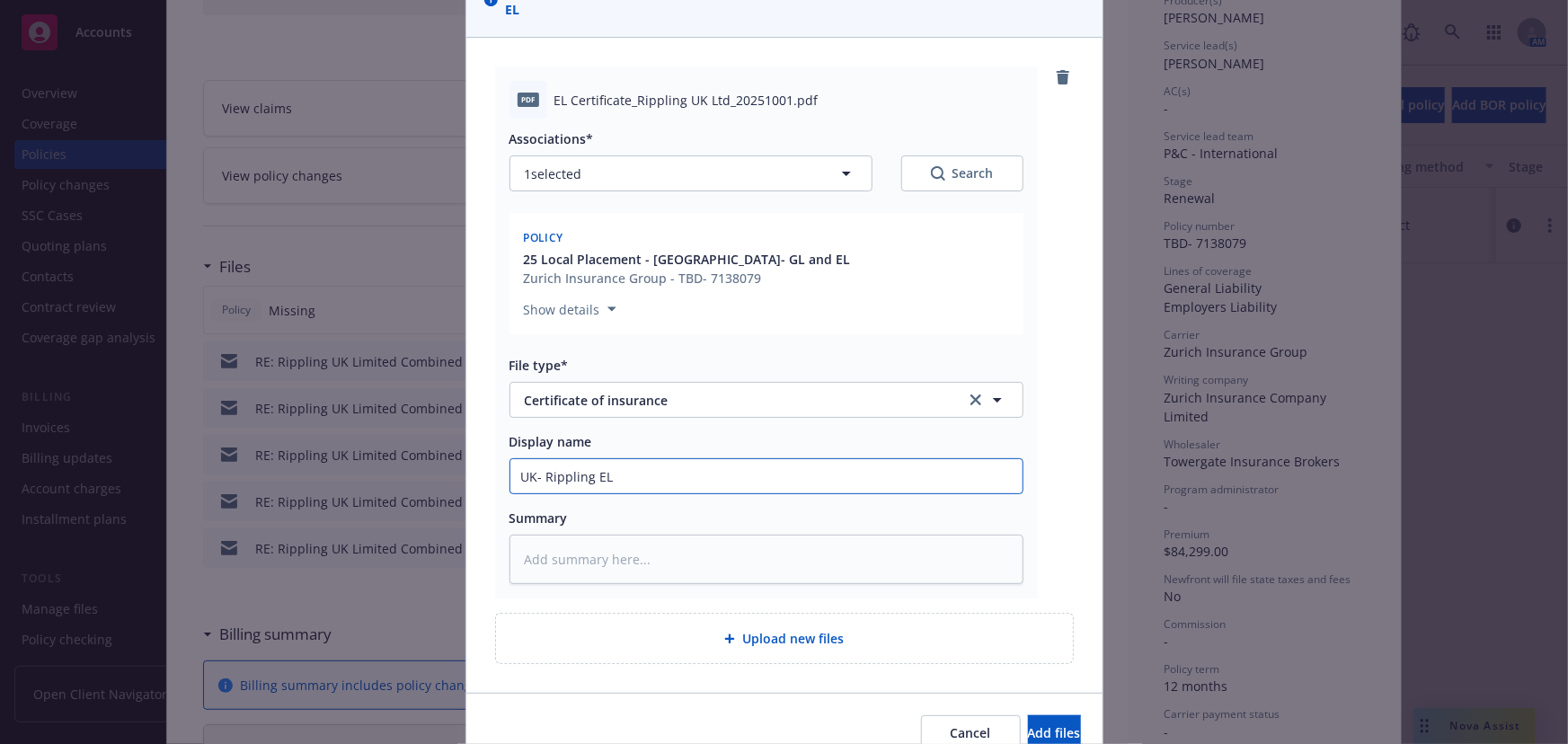
type input "UK- Rippling EL"
type textarea "x"
type input "UK- Rippling EL P"
type textarea "x"
type input "UK- Rippling EL Po"
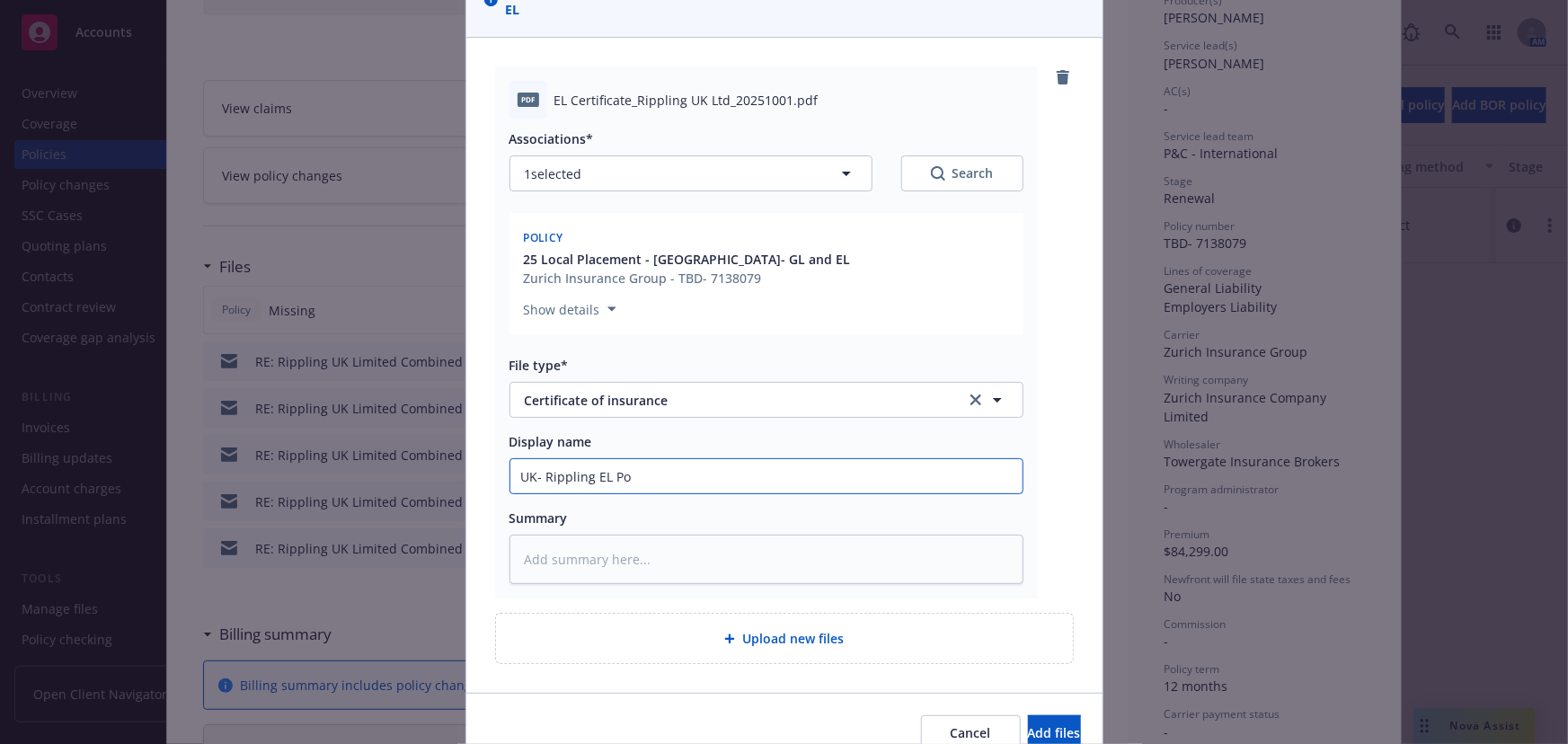
type textarea "x"
type input "UK- Rippling EL Pol"
type textarea "x"
type input "UK- Rippling EL Poli"
type textarea "x"
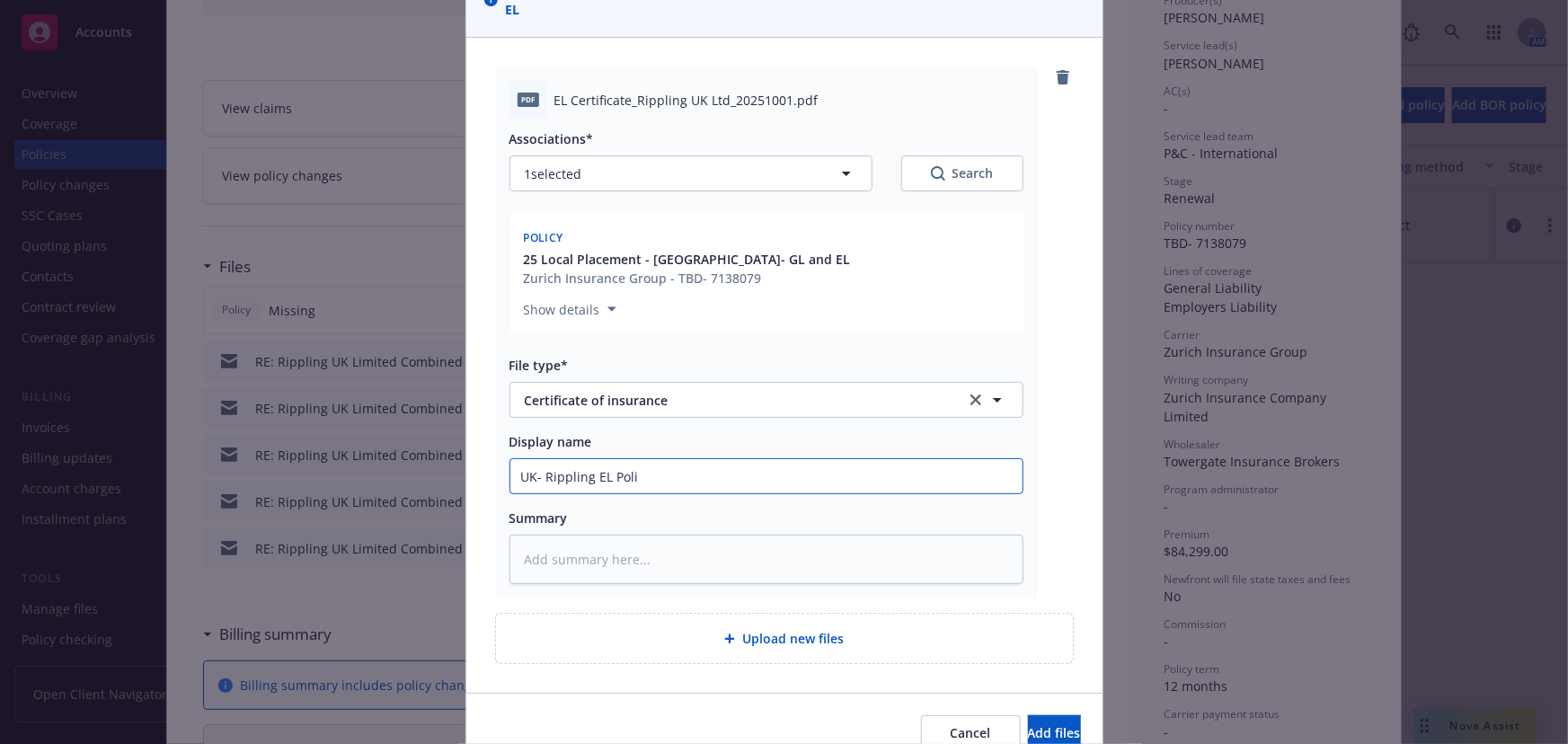
type input "UK- Rippling EL Polic"
type textarea "x"
type input "UK- Rippling EL Policy"
type textarea "x"
type input "UK- Rippling EL Policy"
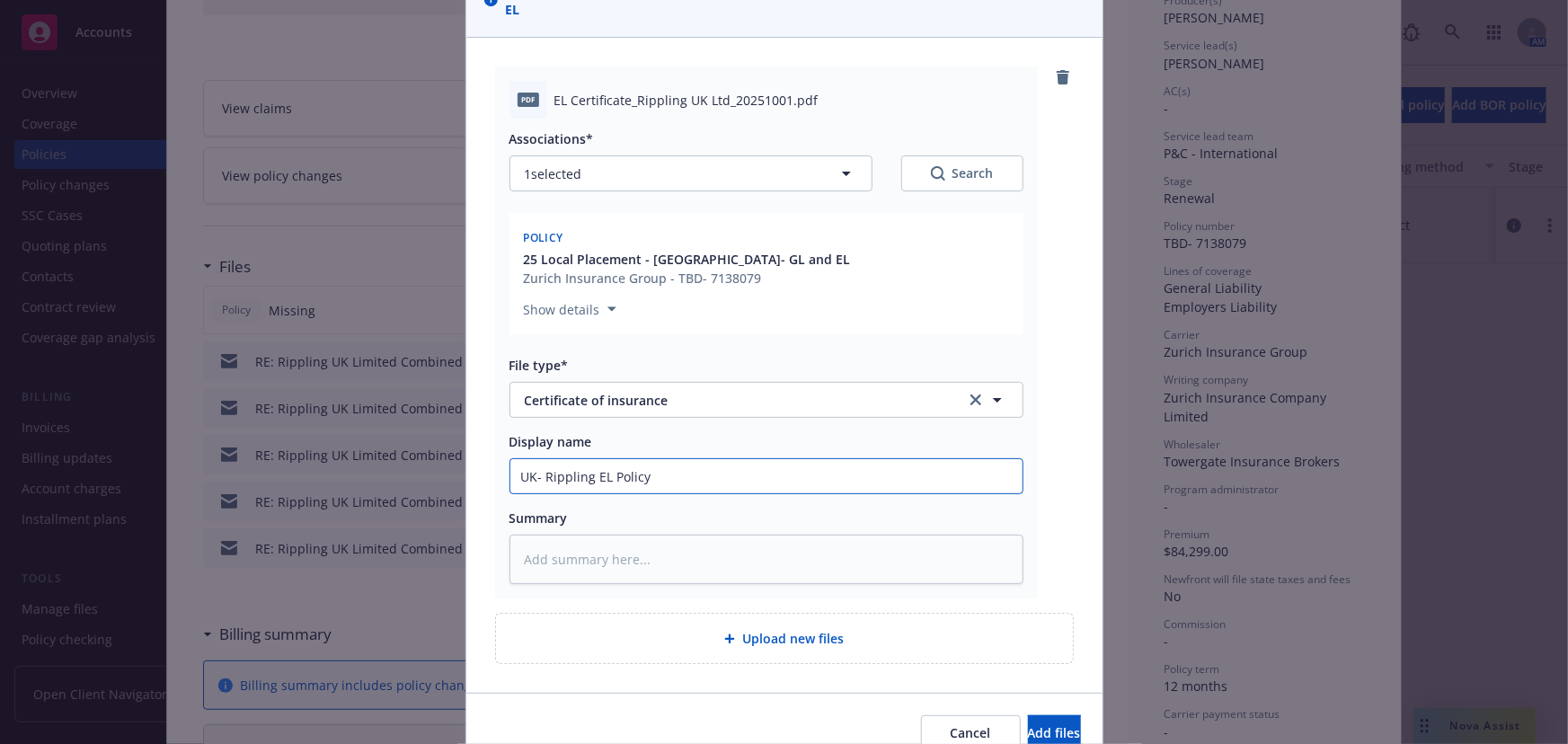
type textarea "x"
type input "UK- Rippling EL Policy 2"
type textarea "x"
type input "UK- Rippling EL Policy 20"
type textarea "x"
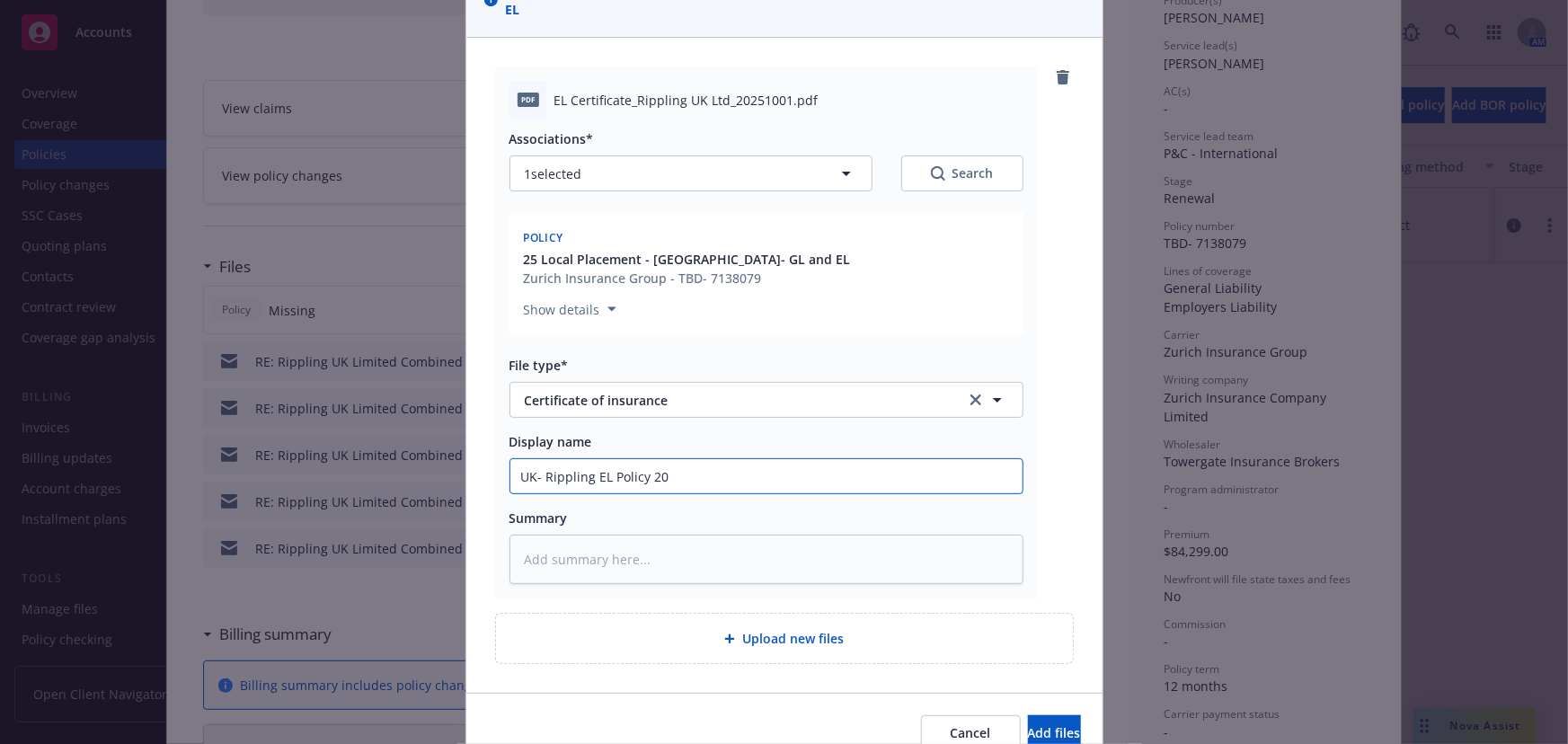
type input "UK- Rippling EL Policy 202"
type textarea "x"
type input "UK- Rippling EL Policy 2025"
type textarea "x"
type input "UK- Rippling EL Policy 2025-"
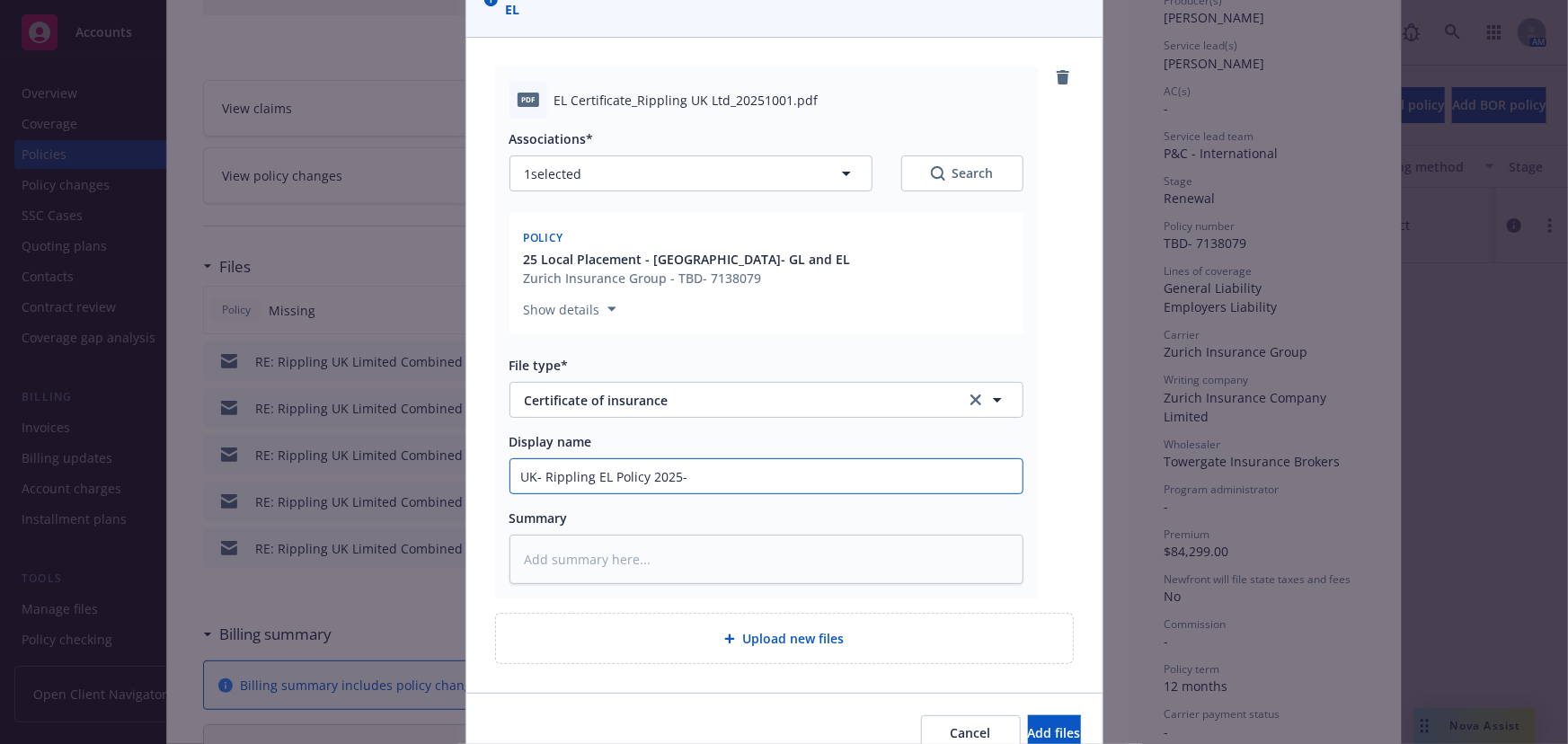
type textarea "x"
type input "UK- Rippling EL Policy 2025"
type textarea "x"
type input "UK- Rippling EL Policy 202"
type textarea "x"
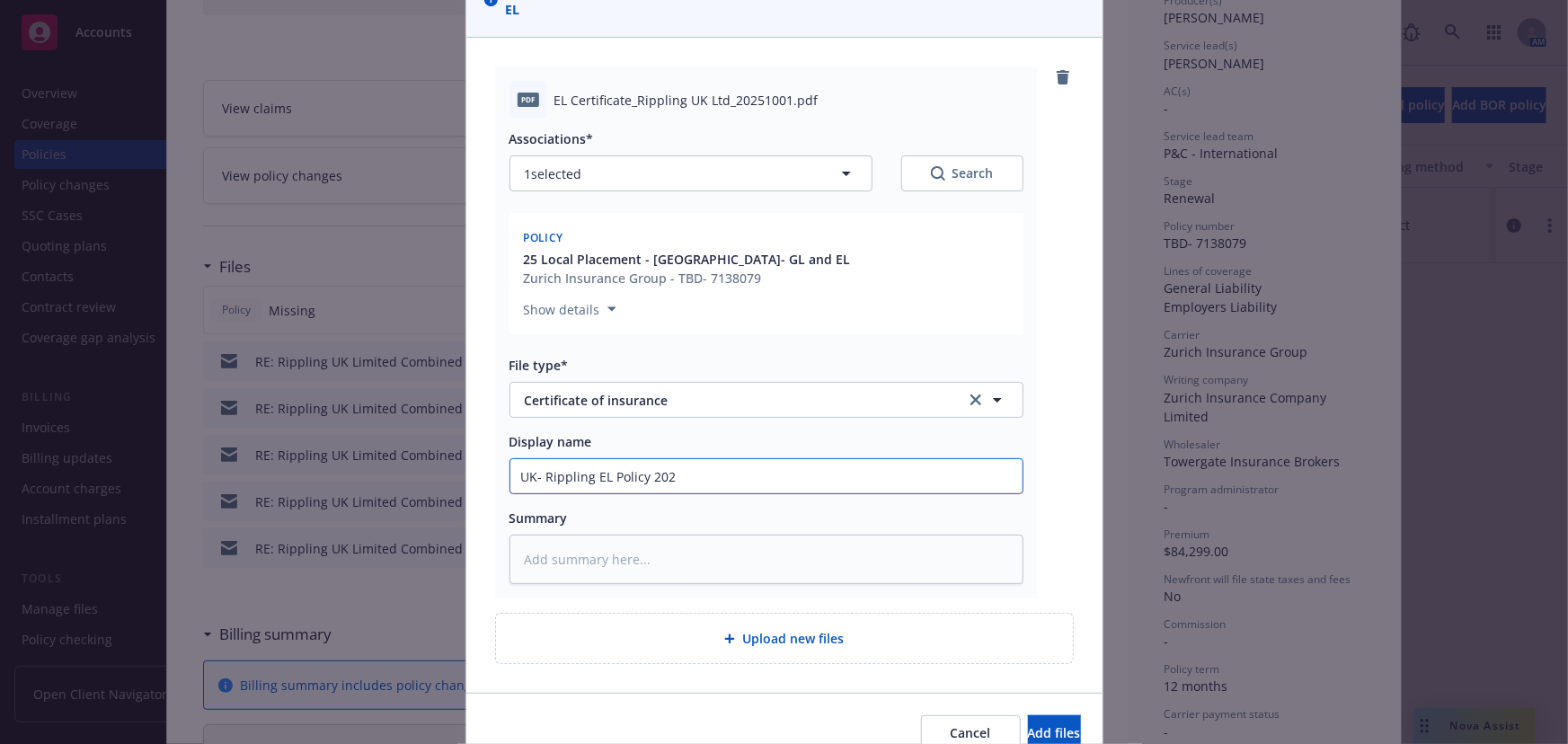
type input "UK- Rippling EL Policy 20"
type textarea "x"
type input "UK- Rippling EL Policy 2"
type textarea "x"
type input "UK- Rippling EL Policy"
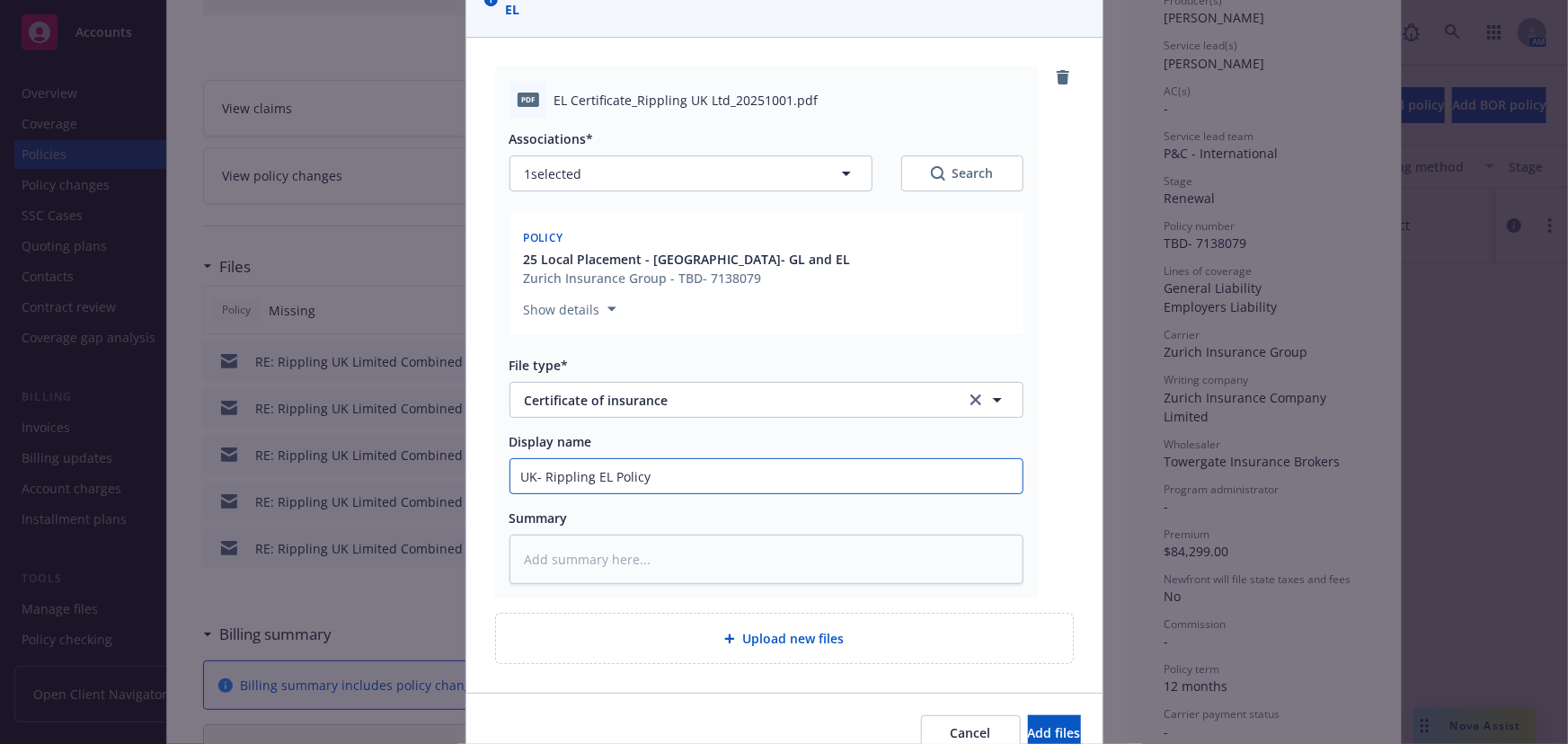
type textarea "x"
type input "UK- Rippling EL Policy"
type textarea "x"
type input "UK- Rippling EL Polic"
type textarea "x"
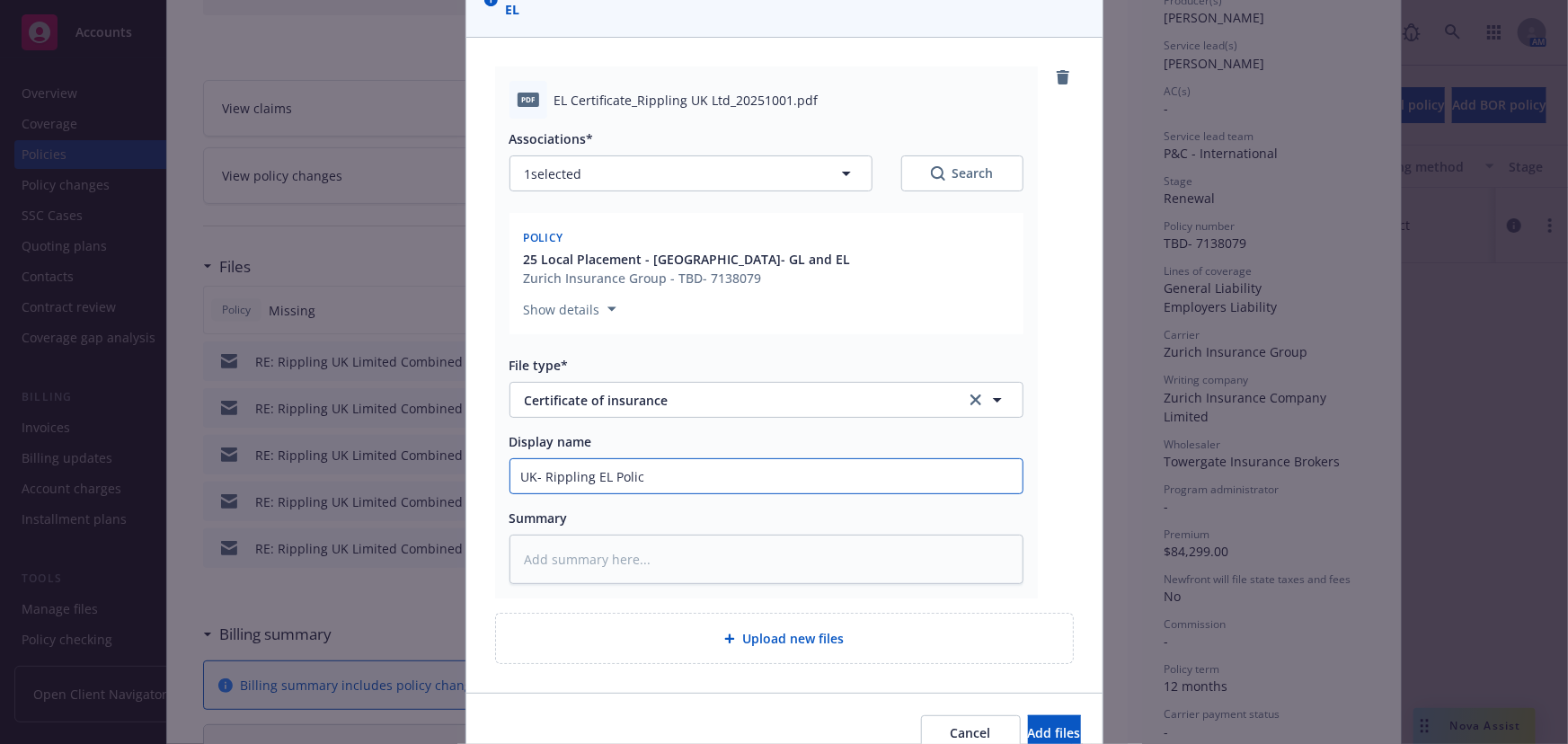
type input "UK- Rippling EL Poli"
type textarea "x"
type input "UK- Rippling EL Po"
type textarea "x"
type input "UK- Rippling EL P"
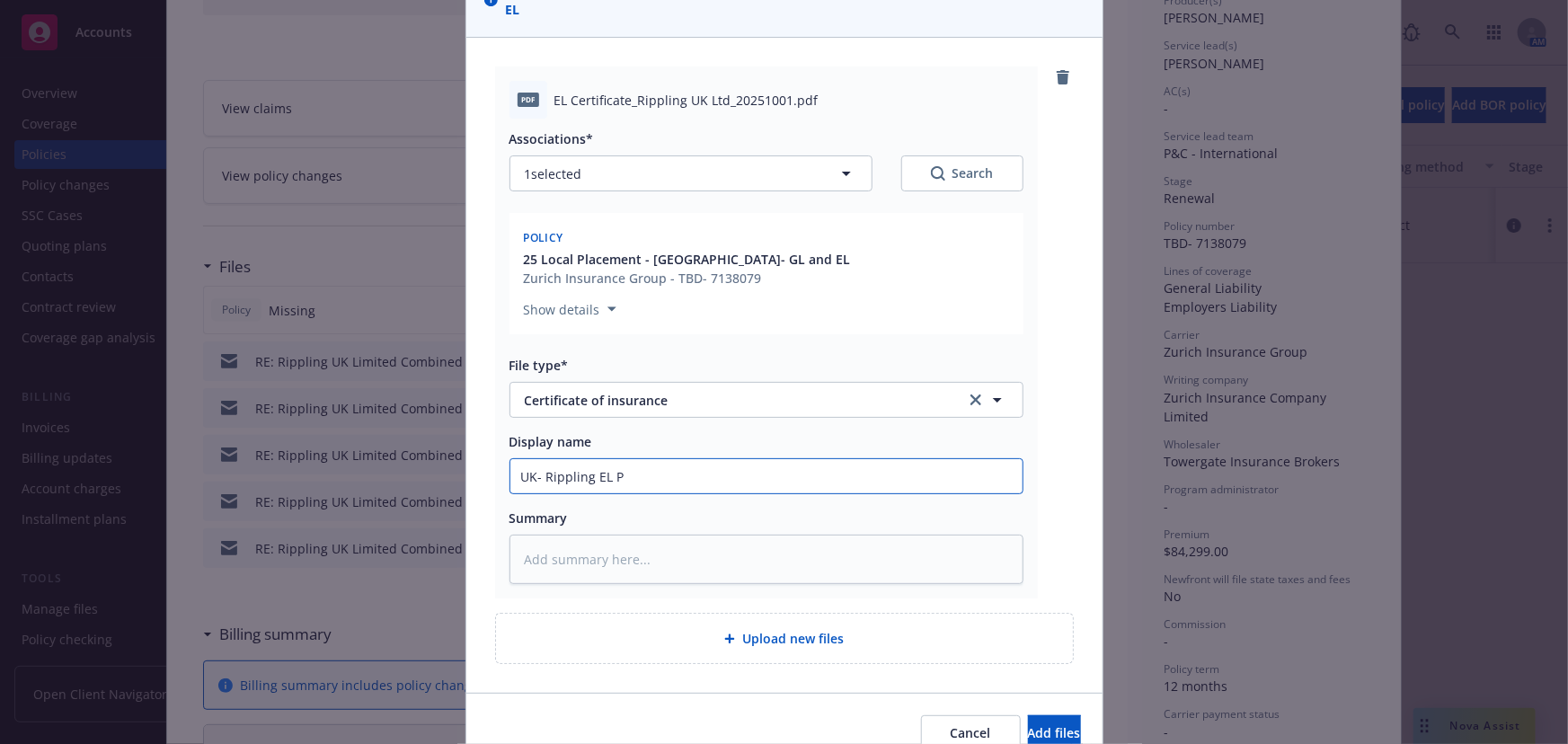
type textarea "x"
type input "UK- Rippling EL"
type textarea "x"
type input "UK- Rippling EL C"
type textarea "x"
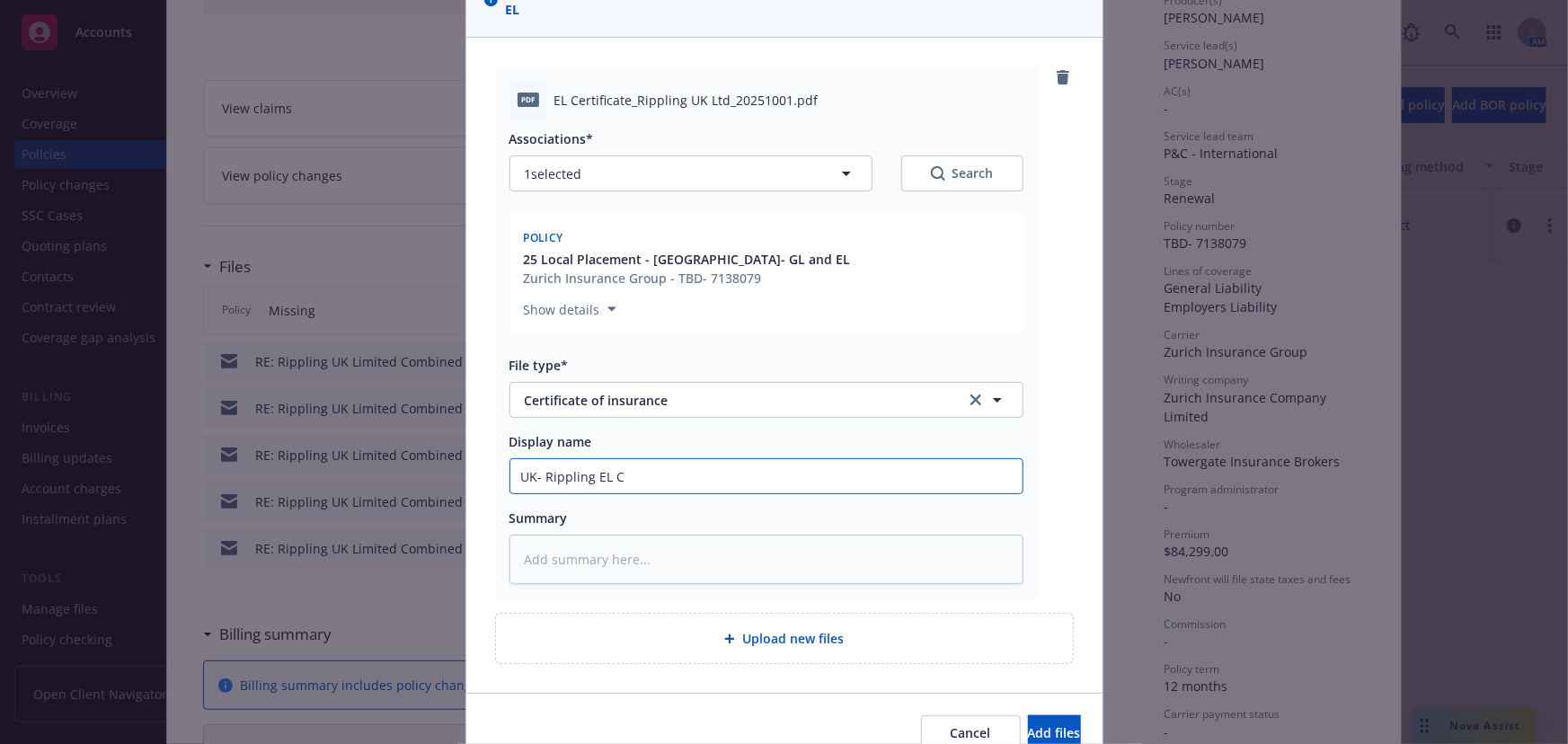
type input "UK- Rippling EL Ce"
type textarea "x"
type input "UK- Rippling EL Cer"
type textarea "x"
type input "UK- Rippling EL Cert"
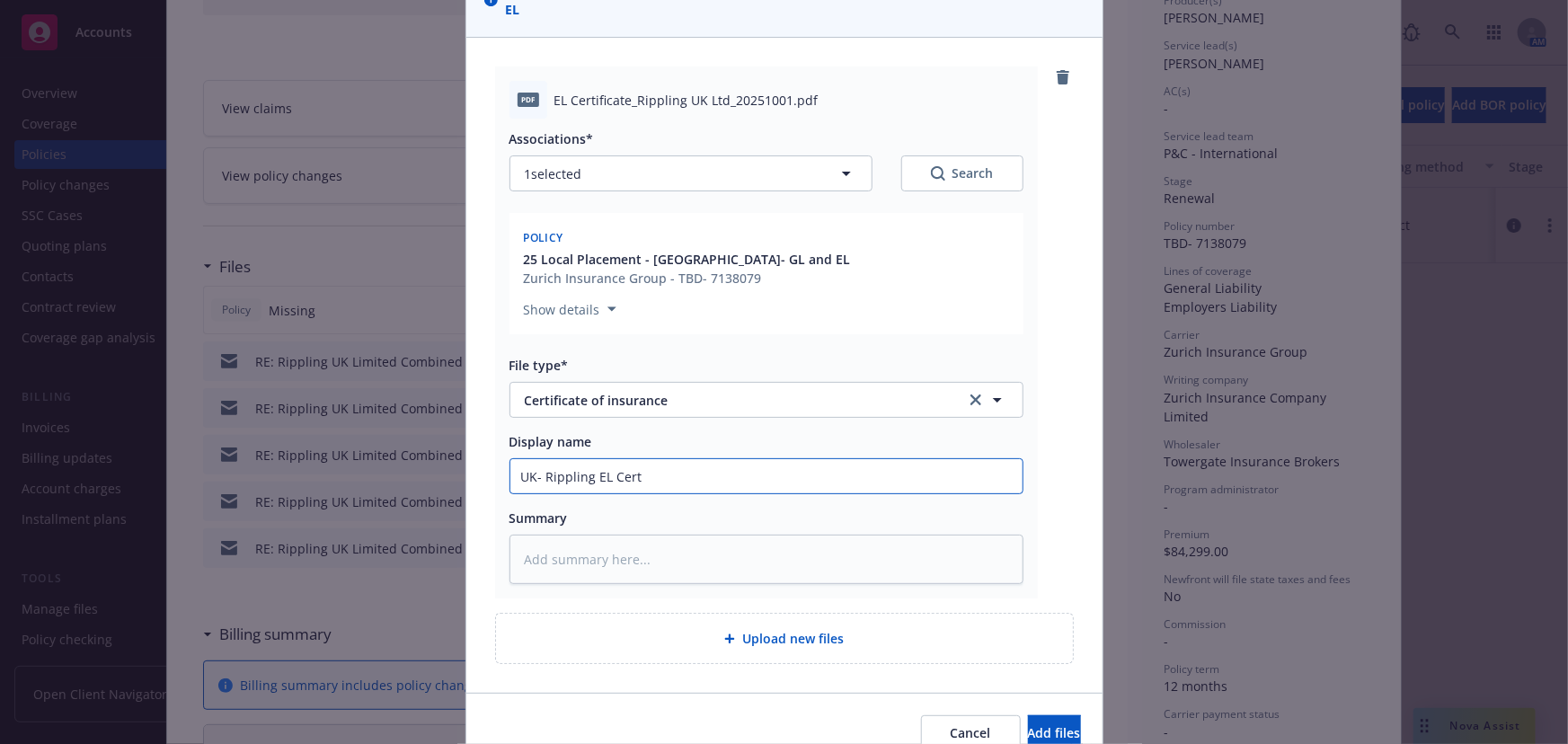
type textarea "x"
type input "UK- Rippling EL Certi"
type textarea "x"
type input "UK- Rippling EL Certif"
type textarea "x"
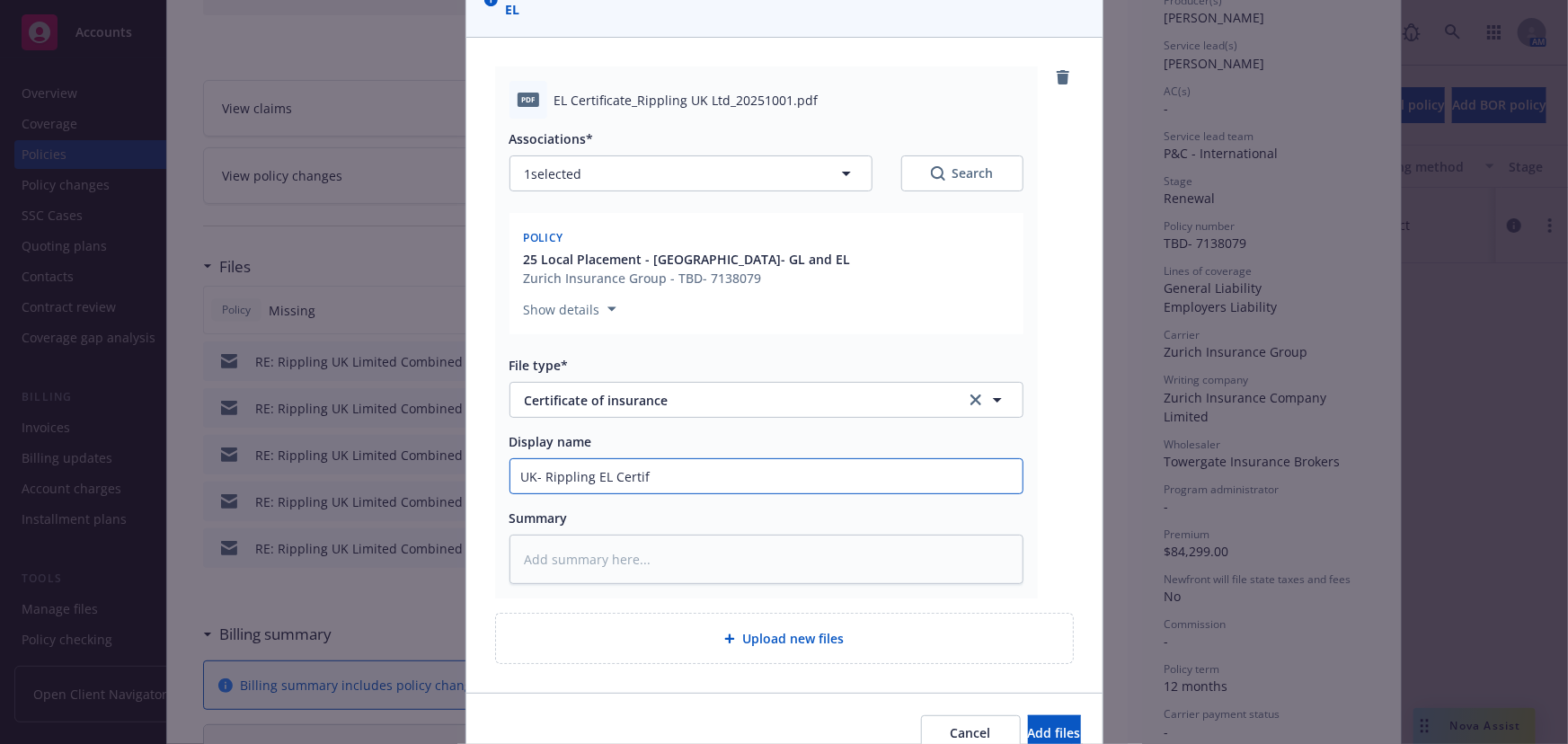
type input "UK- Rippling EL Certifi"
type textarea "x"
type input "UK- Rippling EL Certific"
type textarea "x"
type input "UK- Rippling EL Certifica"
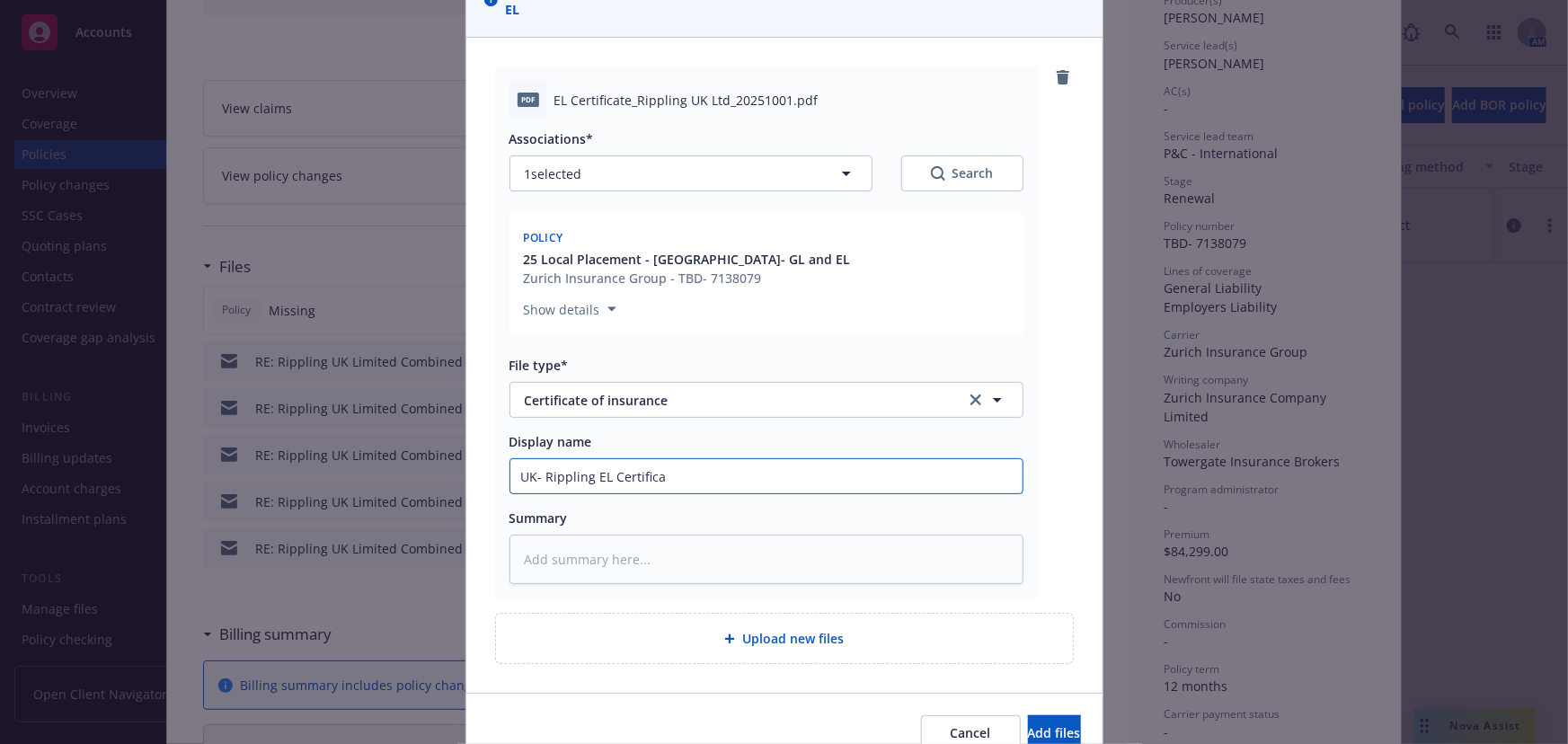
type textarea "x"
type input "UK- Rippling EL Certificat"
type textarea "x"
type input "UK- Rippling EL Certificate"
type textarea "x"
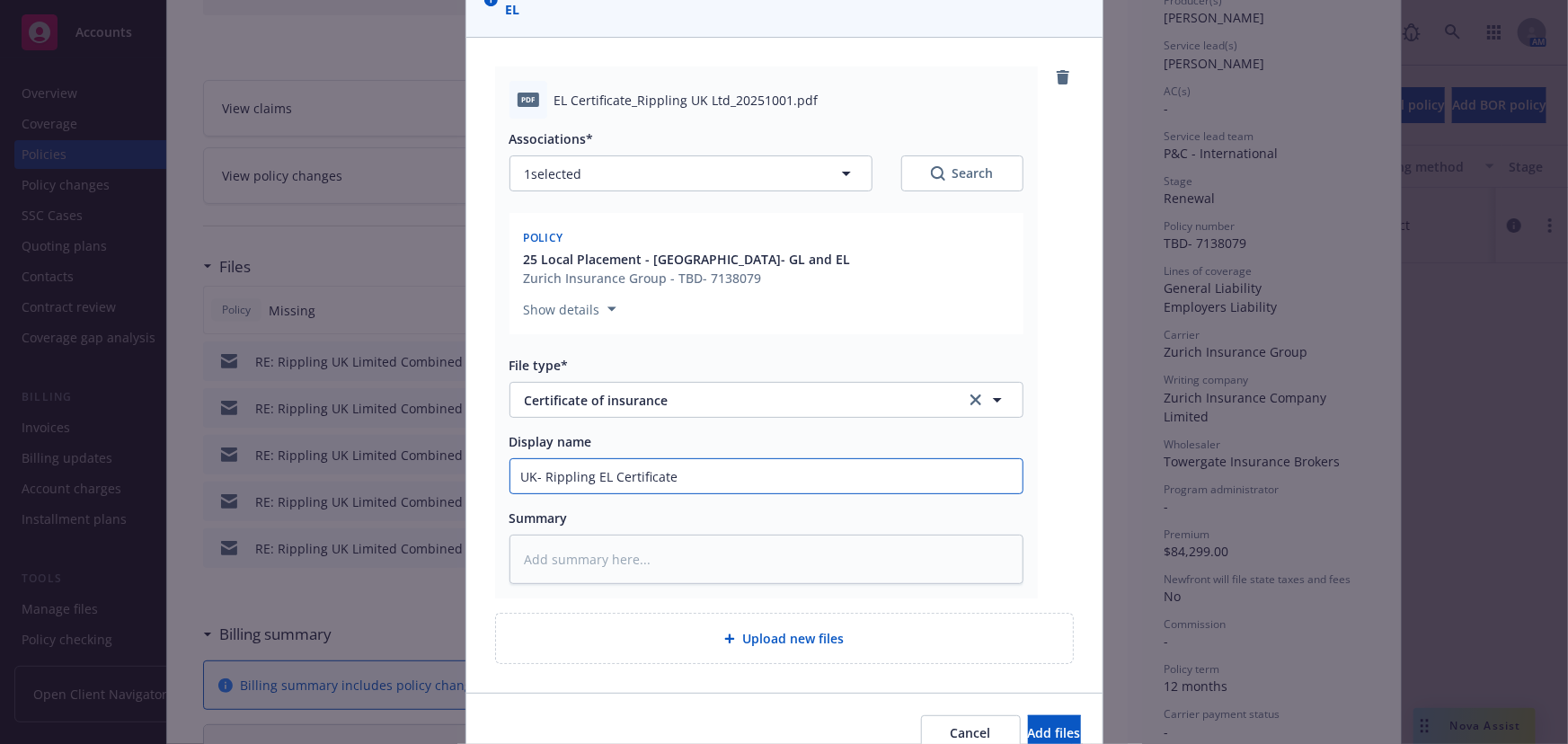
type input "UK- Rippling EL Certificate"
type textarea "x"
type input "UK- Rippling EL Certificate 2"
type textarea "x"
type input "UK- Rippling EL Certificate 20"
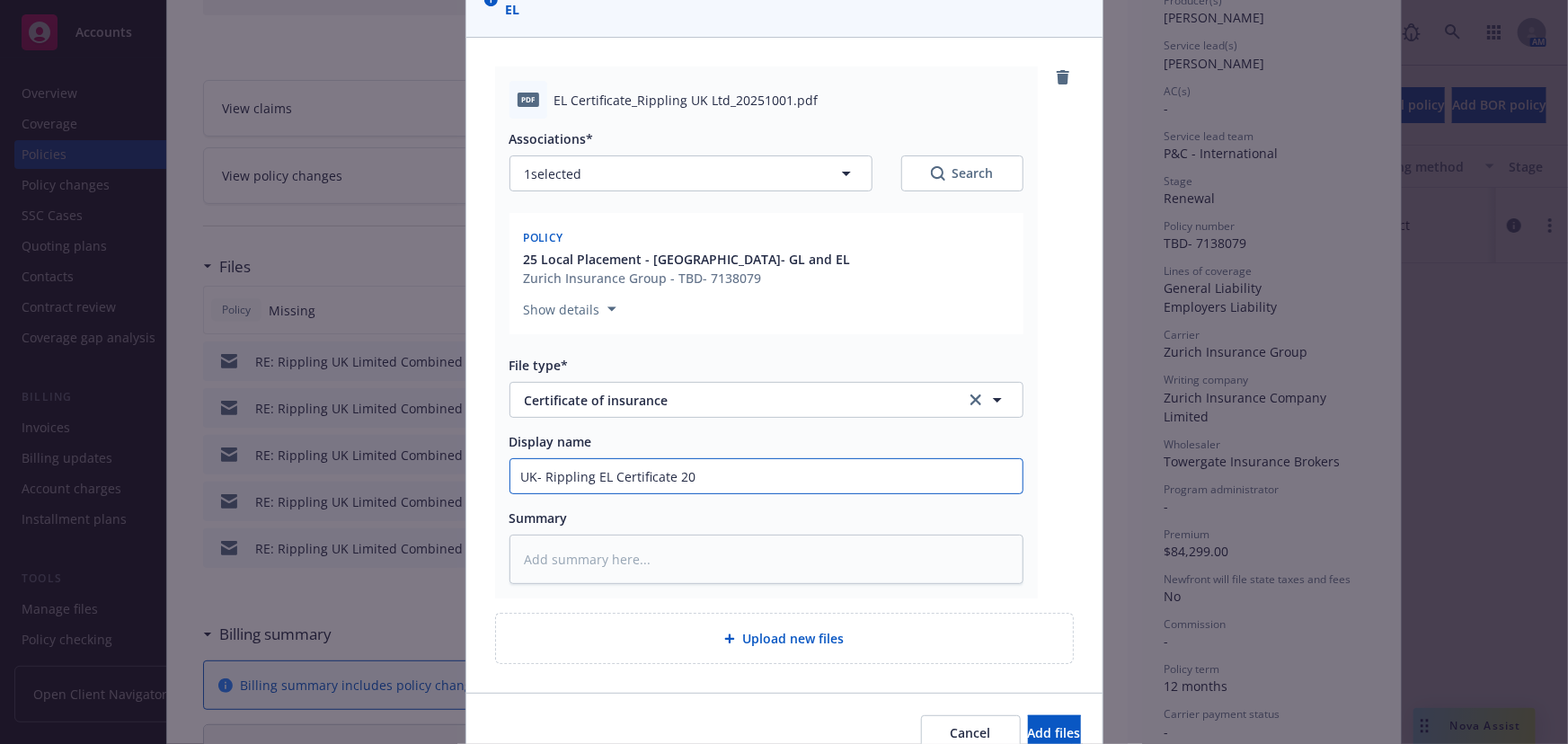
type textarea "x"
type input "UK- Rippling EL Certificate 202"
type textarea "x"
type input "UK- Rippling EL Certificate 2025"
type textarea "x"
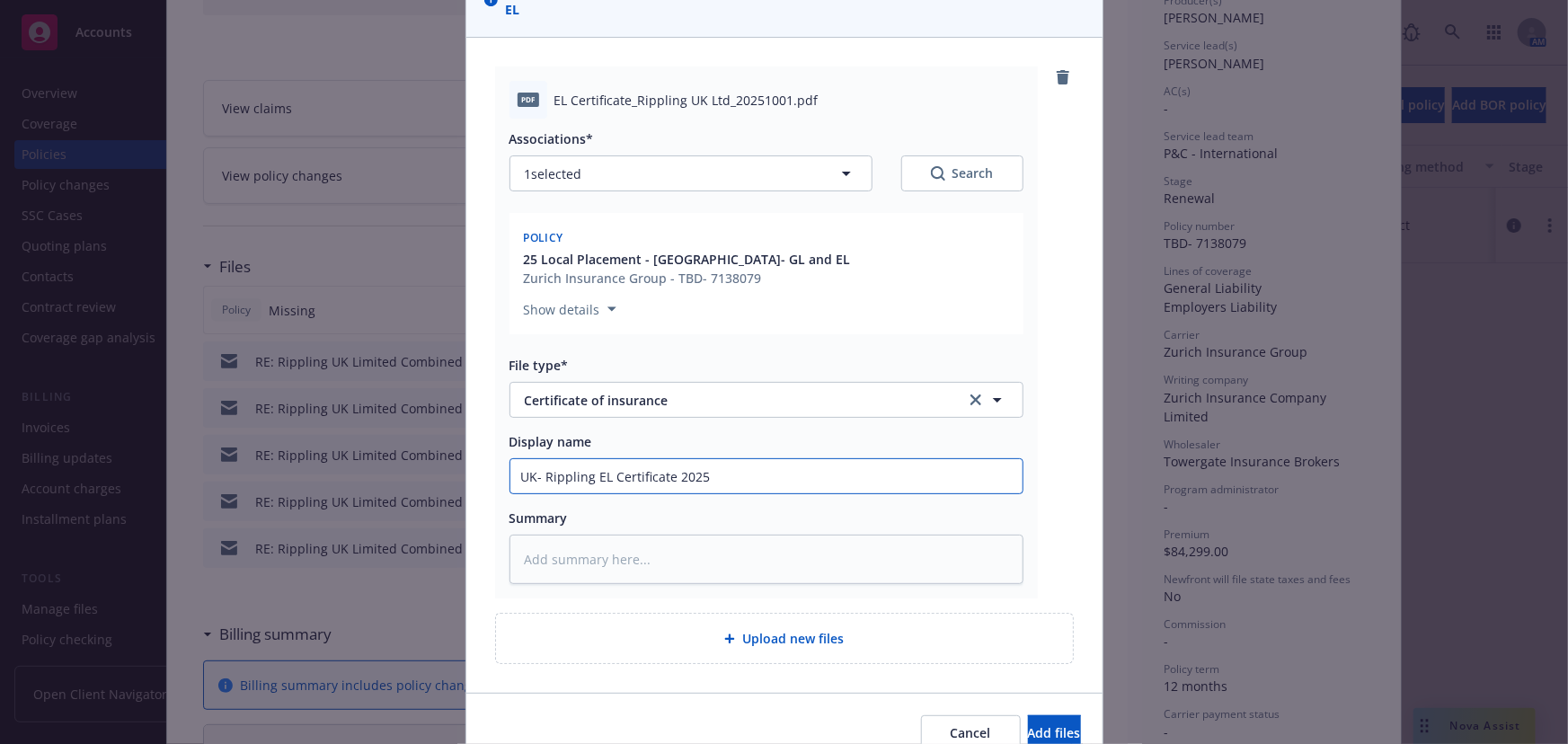
type input "UK- Rippling EL Certificate 2025-"
type textarea "x"
type input "UK- Rippling EL Certificate 2025-2"
type textarea "x"
type input "UK- Rippling EL Certificate 2025-20"
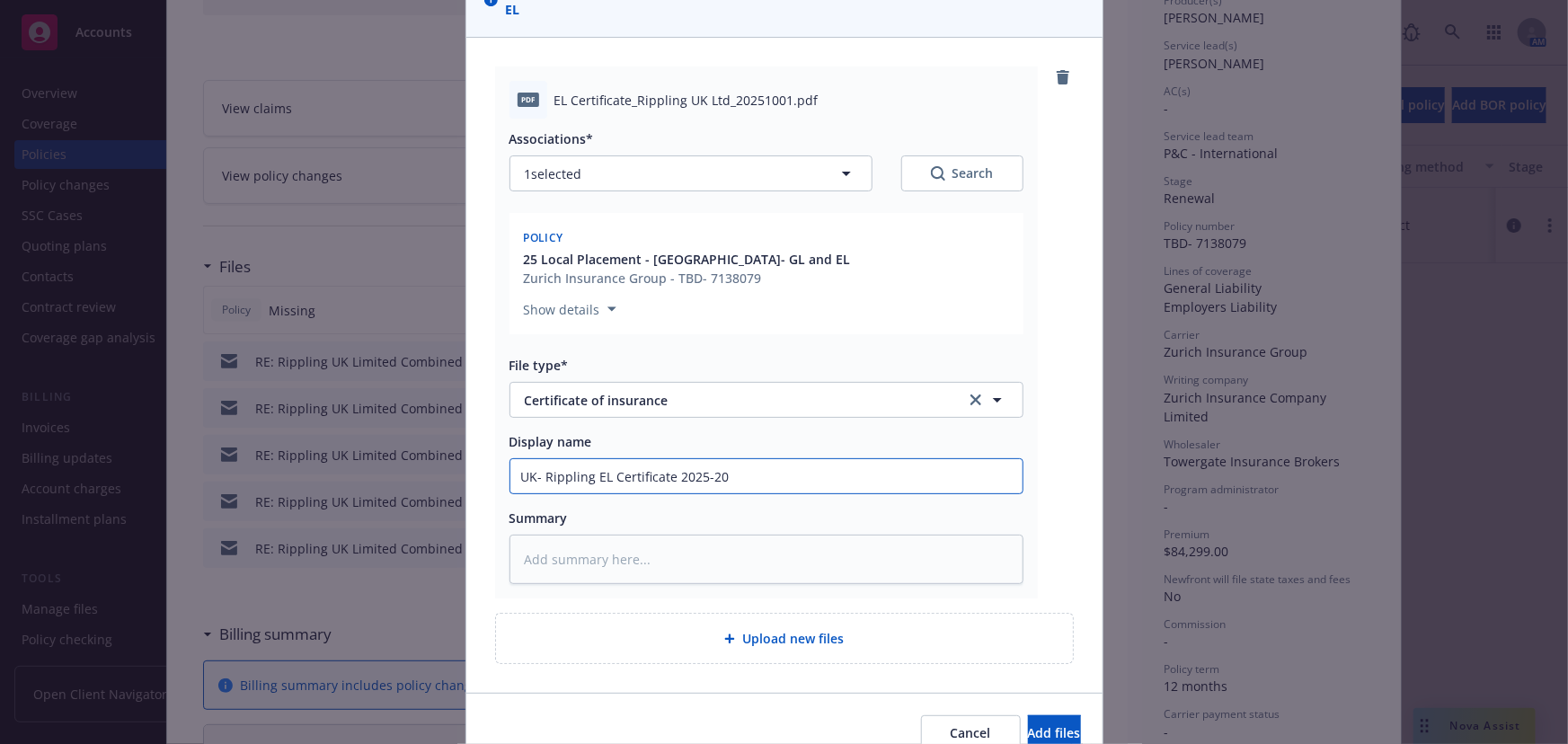
type textarea "x"
type input "UK- Rippling EL Certificate 2025-202"
type textarea "x"
type input "UK- Rippling EL Certificate [DATE]-[DATE]"
click at [1028, 715] on button "Add files" at bounding box center [1054, 733] width 53 height 36
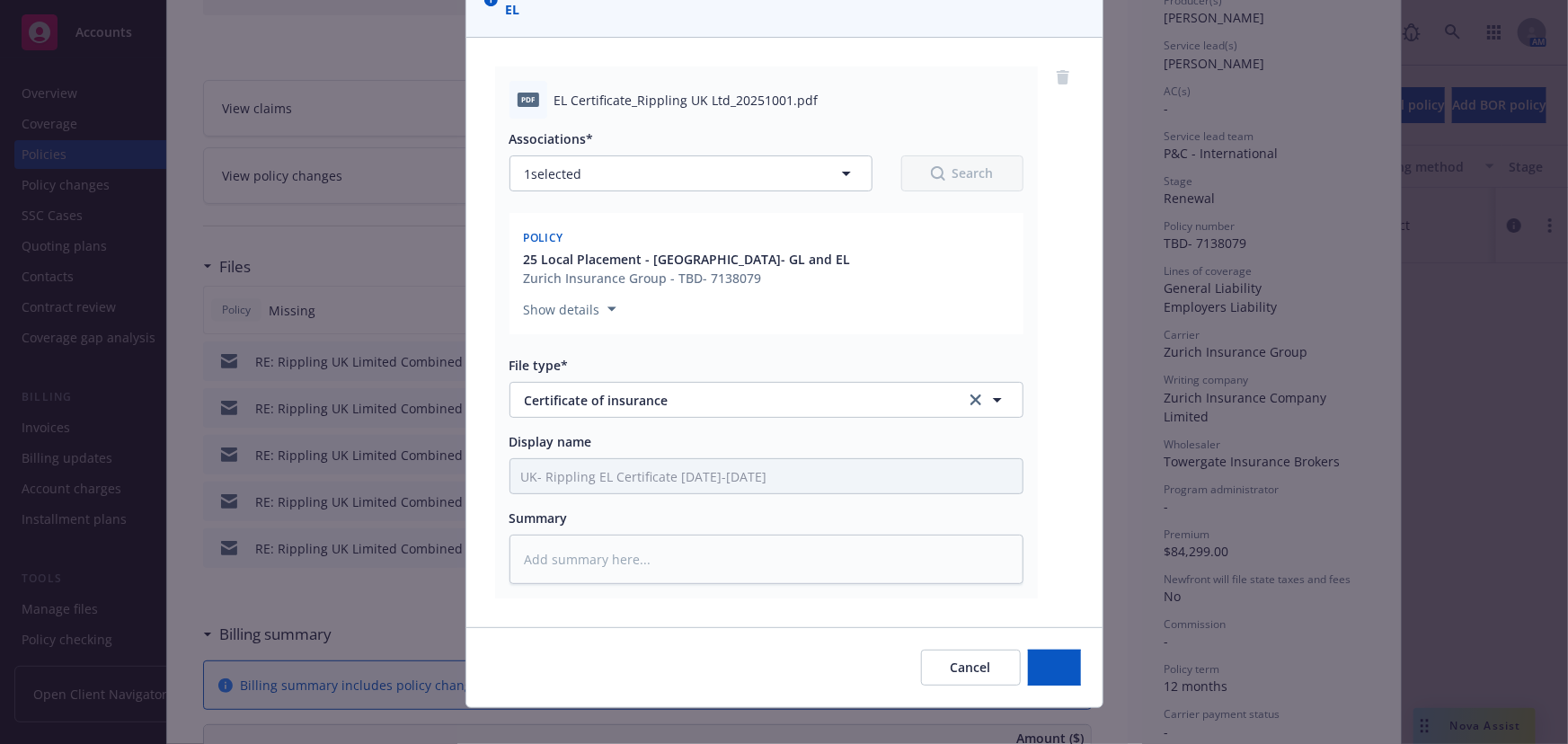
type textarea "x"
